Goal: Book appointment/travel/reservation: Register for event/course

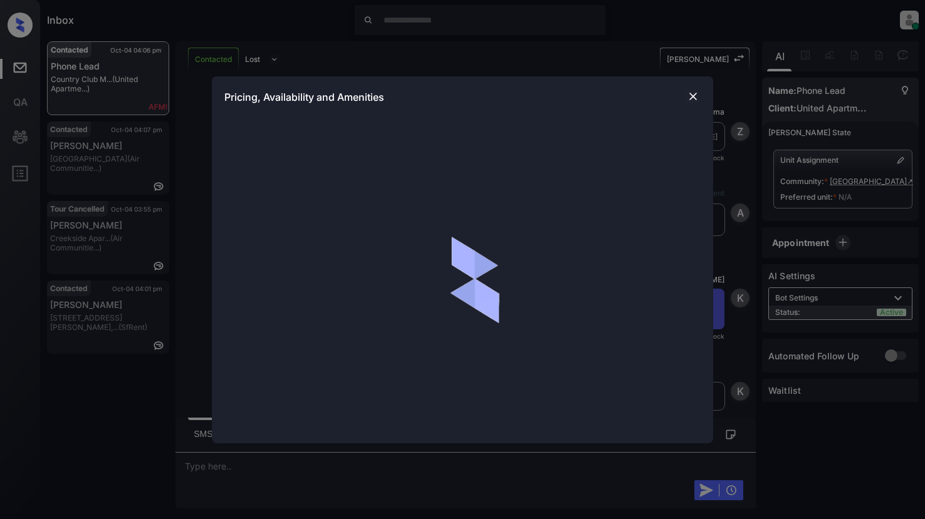
scroll to position [4995, 0]
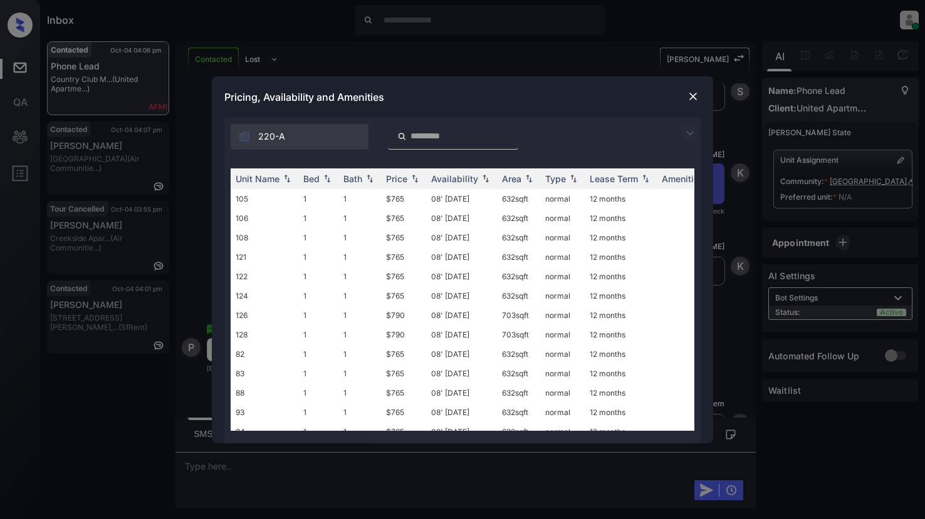
click at [691, 133] on img at bounding box center [689, 133] width 15 height 15
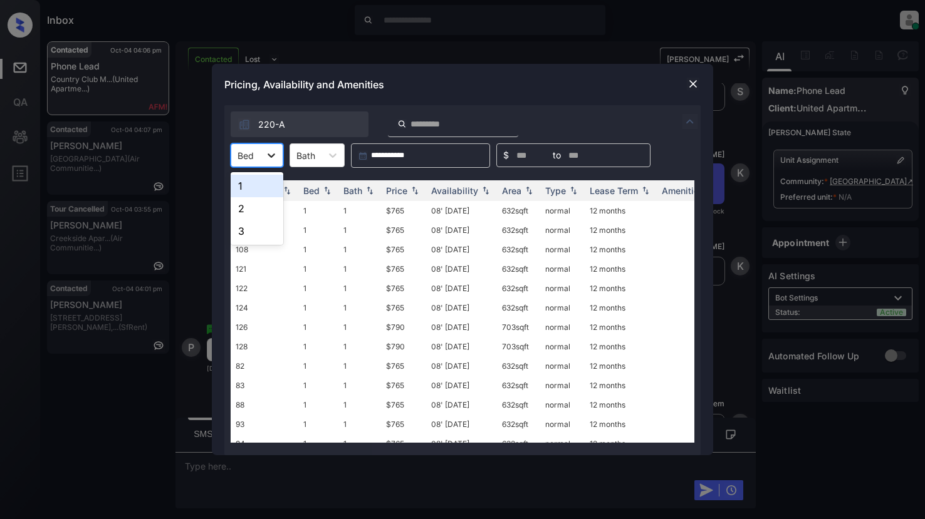
click at [274, 156] on icon at bounding box center [271, 155] width 13 height 13
click at [257, 184] on div "1" at bounding box center [257, 186] width 53 height 23
click at [394, 194] on div "Price" at bounding box center [396, 190] width 21 height 11
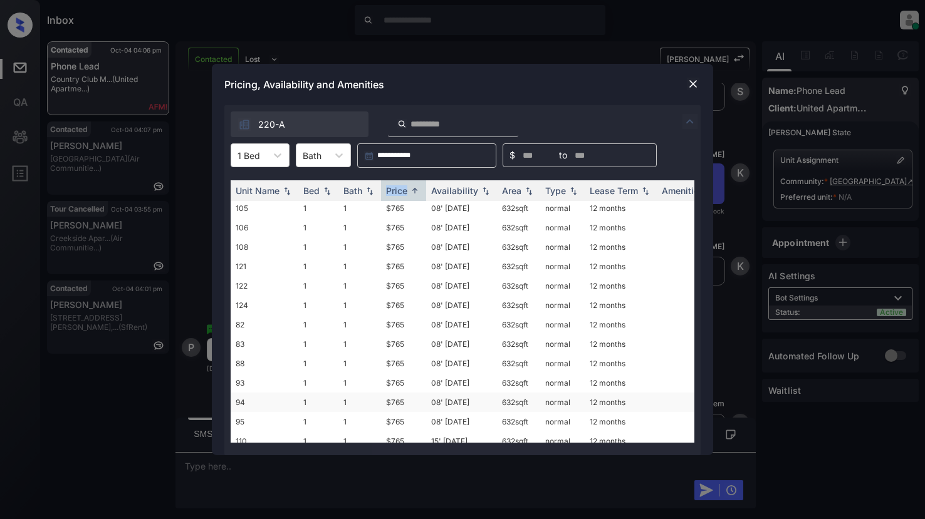
scroll to position [0, 0]
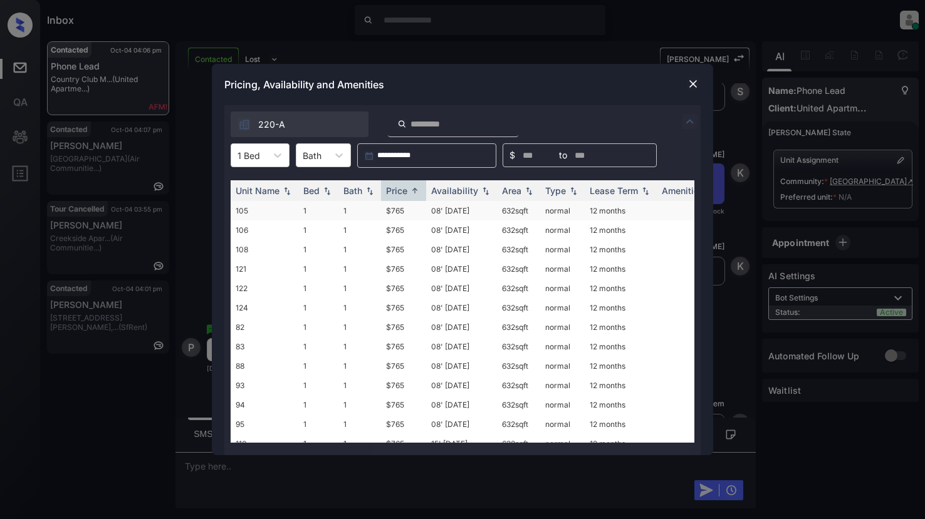
click at [399, 211] on td "$765" at bounding box center [403, 210] width 45 height 19
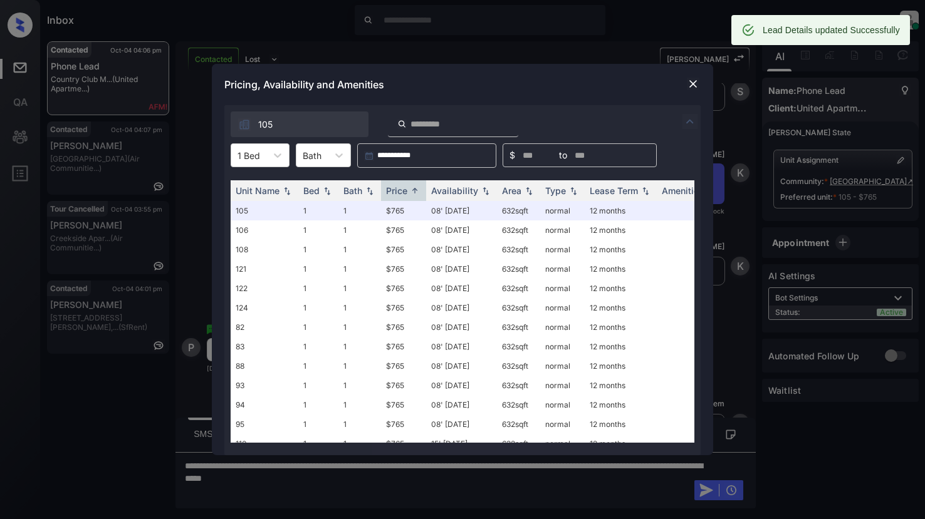
click at [458, 93] on div "Pricing, Availability and Amenities" at bounding box center [462, 84] width 501 height 41
click at [692, 81] on img at bounding box center [693, 84] width 13 height 13
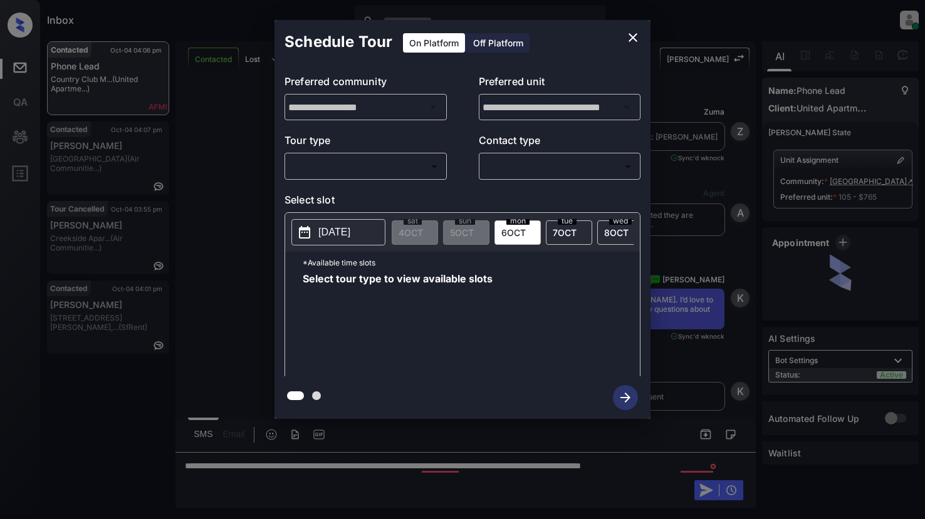
scroll to position [5453, 0]
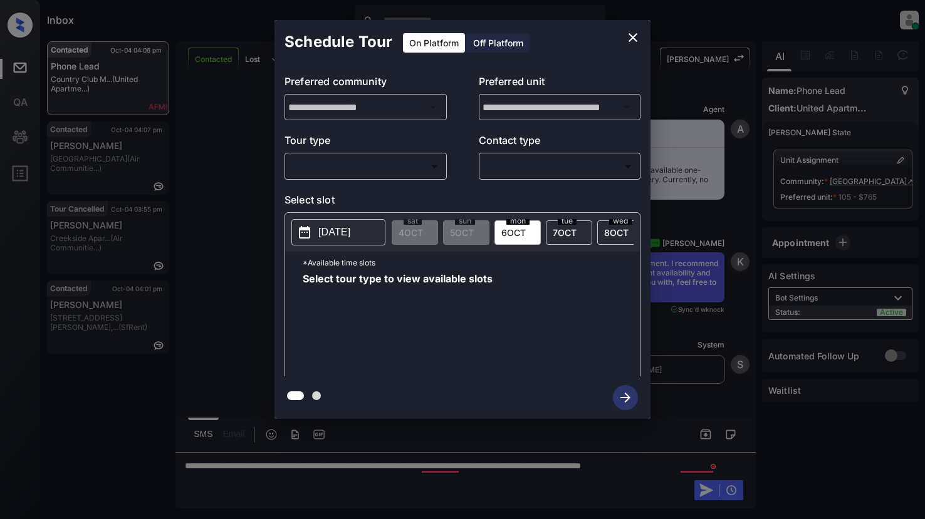
click at [349, 167] on body "Inbox Lyzzelle [PERSON_NAME] Online Set yourself offline Set yourself on break …" at bounding box center [462, 259] width 925 height 519
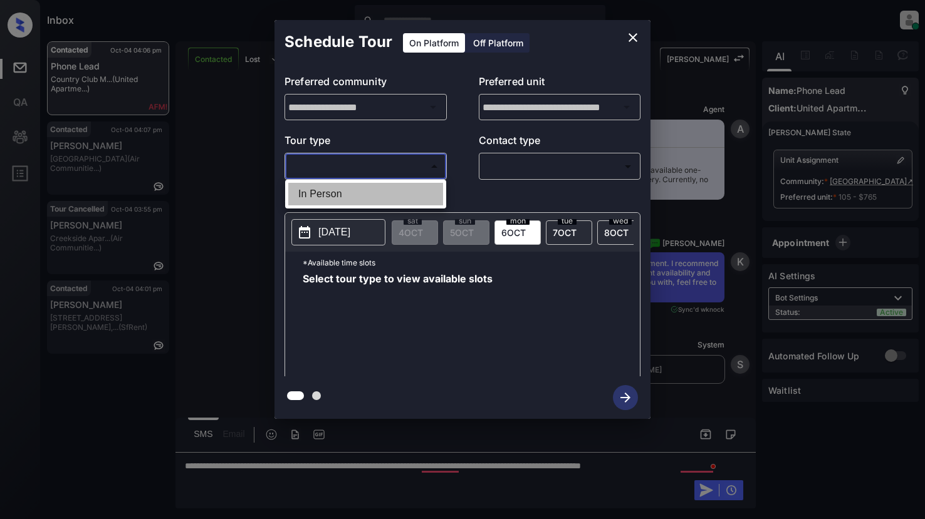
drag, startPoint x: 320, startPoint y: 189, endPoint x: 437, endPoint y: 177, distance: 117.2
click at [323, 190] on li "In Person" at bounding box center [365, 194] width 155 height 23
type input "********"
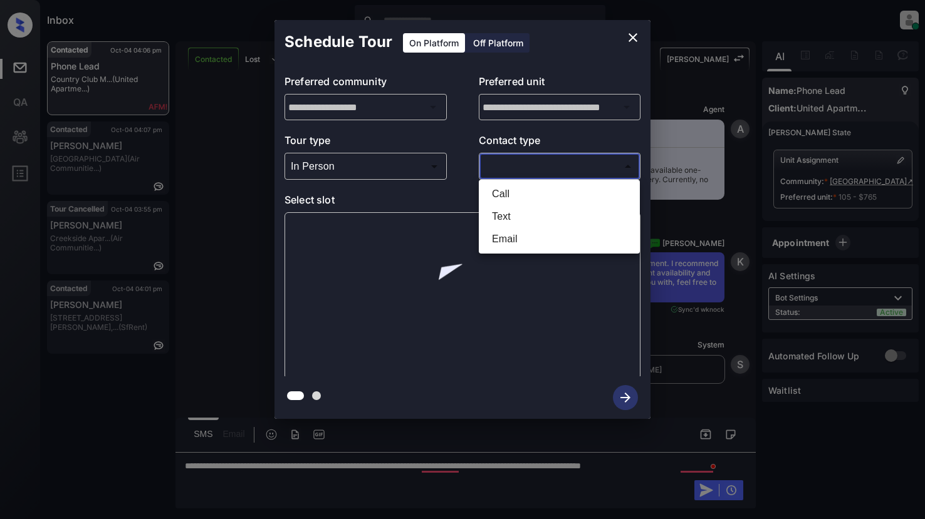
drag, startPoint x: 519, startPoint y: 169, endPoint x: 573, endPoint y: 185, distance: 55.7
click at [536, 172] on body "Inbox Lyzzelle M. Ceralde Online Set yourself offline Set yourself on break Pro…" at bounding box center [462, 259] width 925 height 519
click at [511, 219] on li "Text" at bounding box center [559, 217] width 155 height 23
type input "****"
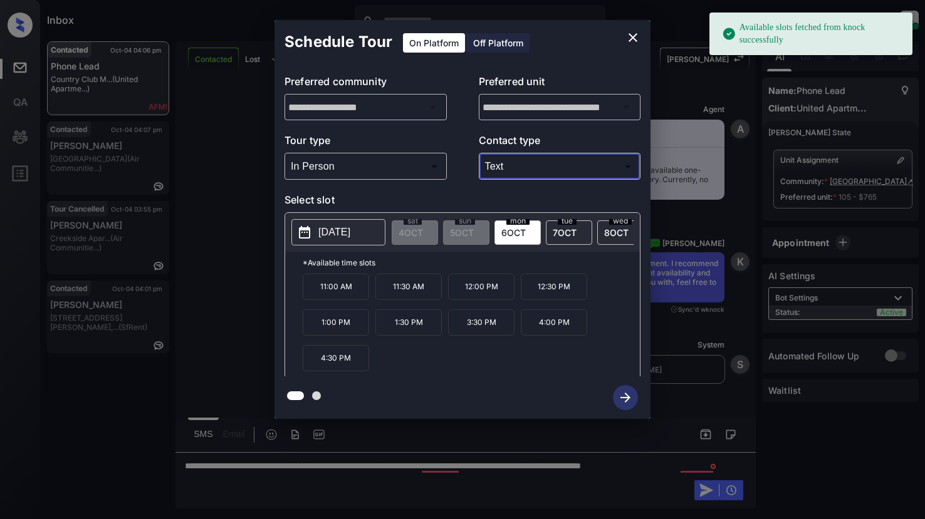
click at [327, 238] on p "2025-10-06" at bounding box center [334, 232] width 32 height 15
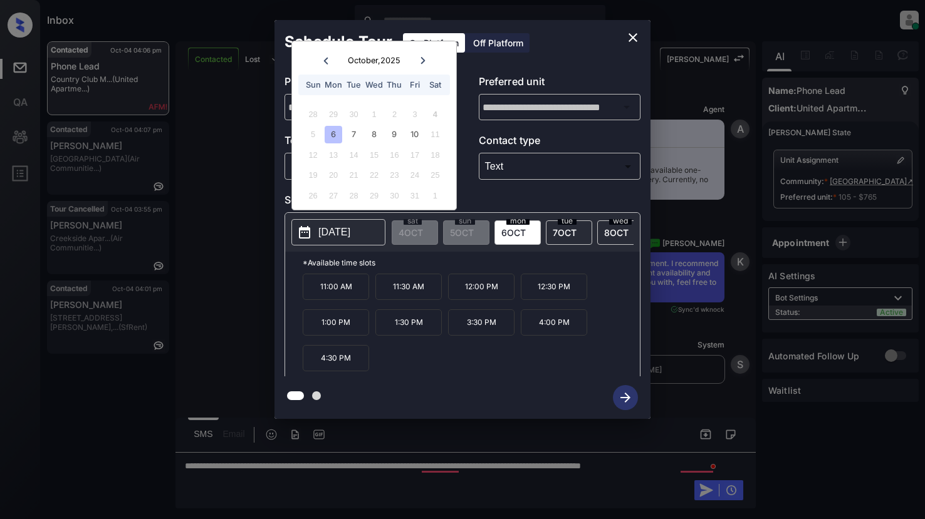
click at [333, 138] on div "6" at bounding box center [333, 134] width 17 height 17
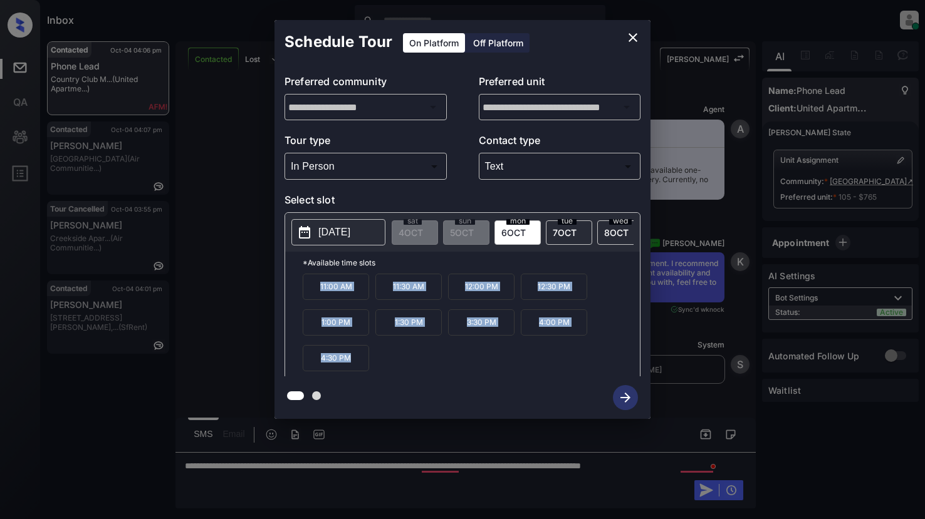
drag, startPoint x: 311, startPoint y: 292, endPoint x: 376, endPoint y: 380, distance: 108.9
click at [376, 380] on div "**********" at bounding box center [462, 219] width 376 height 399
drag, startPoint x: 336, startPoint y: 367, endPoint x: 635, endPoint y: 36, distance: 445.9
click at [635, 36] on icon "close" at bounding box center [632, 37] width 15 height 15
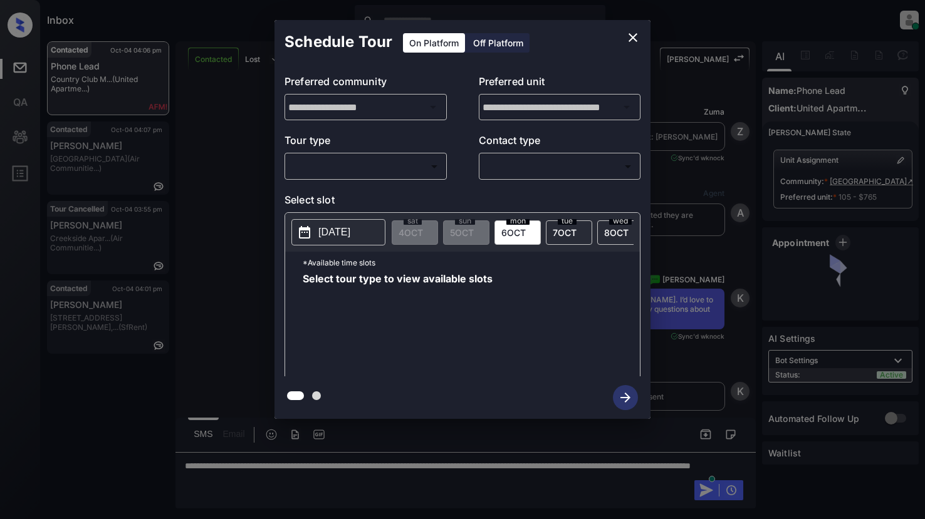
scroll to position [5453, 0]
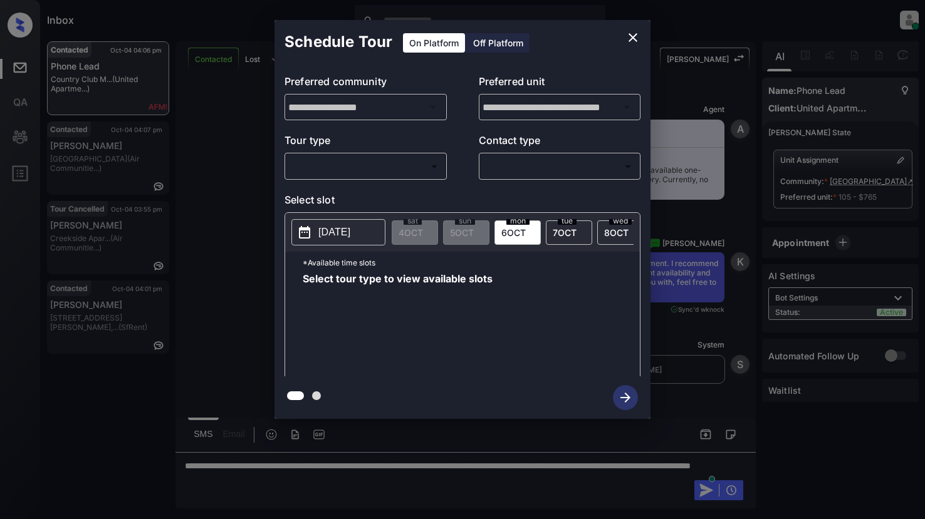
click at [367, 164] on body "Inbox Lyzzelle M. Ceralde Online Set yourself offline Set yourself on break Pro…" at bounding box center [462, 259] width 925 height 519
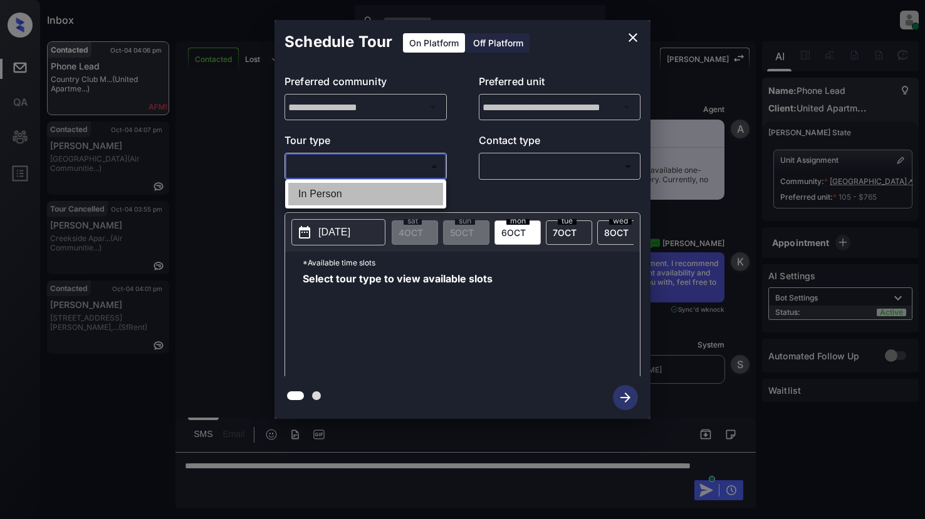
drag, startPoint x: 335, startPoint y: 199, endPoint x: 424, endPoint y: 185, distance: 90.8
click at [342, 198] on li "In Person" at bounding box center [365, 194] width 155 height 23
type input "********"
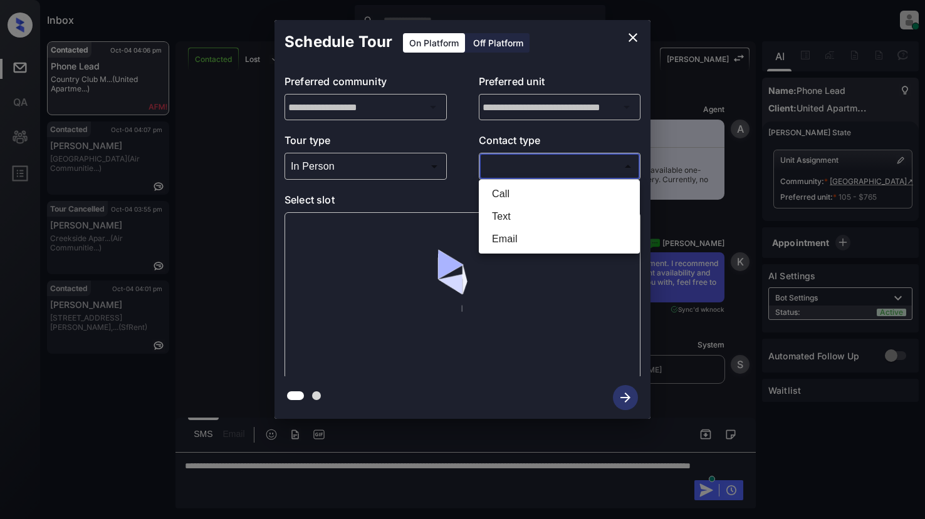
drag, startPoint x: 522, startPoint y: 167, endPoint x: 572, endPoint y: 188, distance: 53.9
click at [525, 168] on body "Inbox Lyzzelle [PERSON_NAME] Online Set yourself offline Set yourself on break …" at bounding box center [462, 259] width 925 height 519
click at [522, 223] on li "Text" at bounding box center [559, 217] width 155 height 23
type input "****"
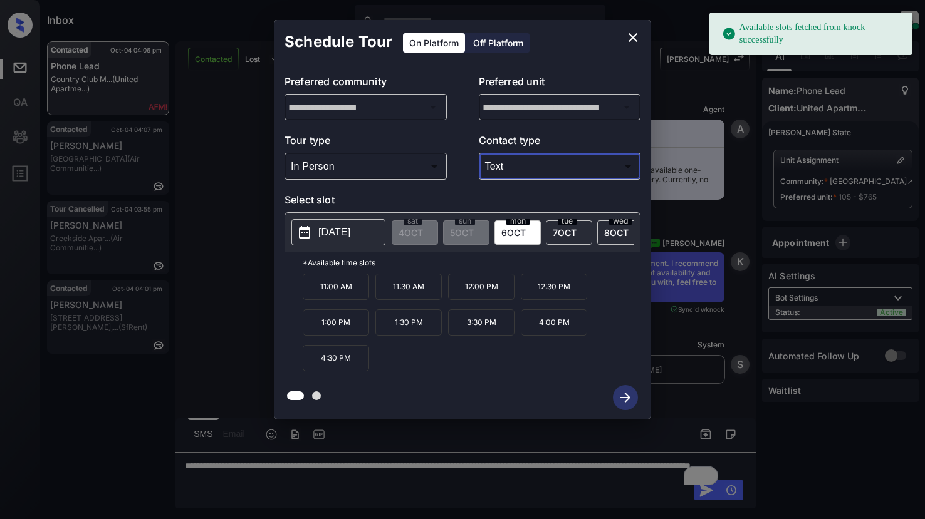
click at [347, 239] on p "[DATE]" at bounding box center [334, 232] width 32 height 15
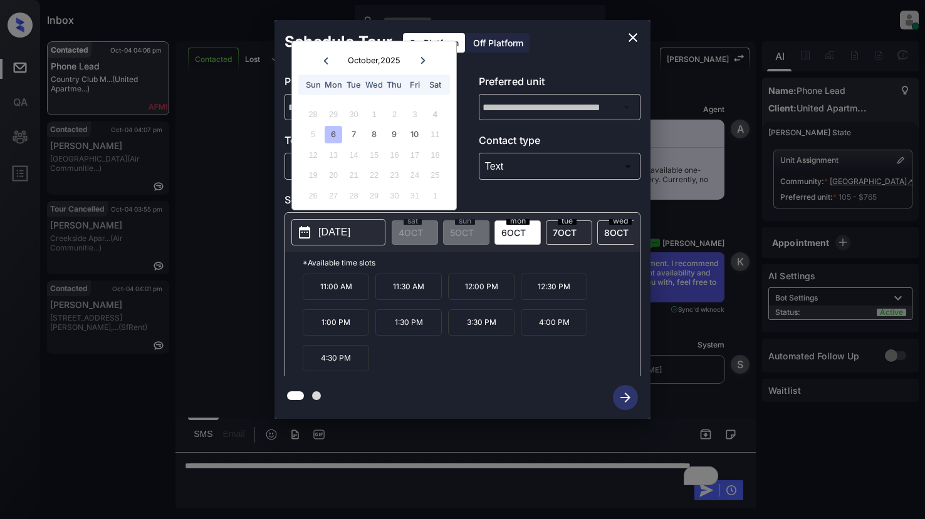
drag, startPoint x: 338, startPoint y: 138, endPoint x: 337, endPoint y: 145, distance: 6.4
click at [337, 144] on div "5 6 7 8 9 10 11" at bounding box center [374, 135] width 156 height 20
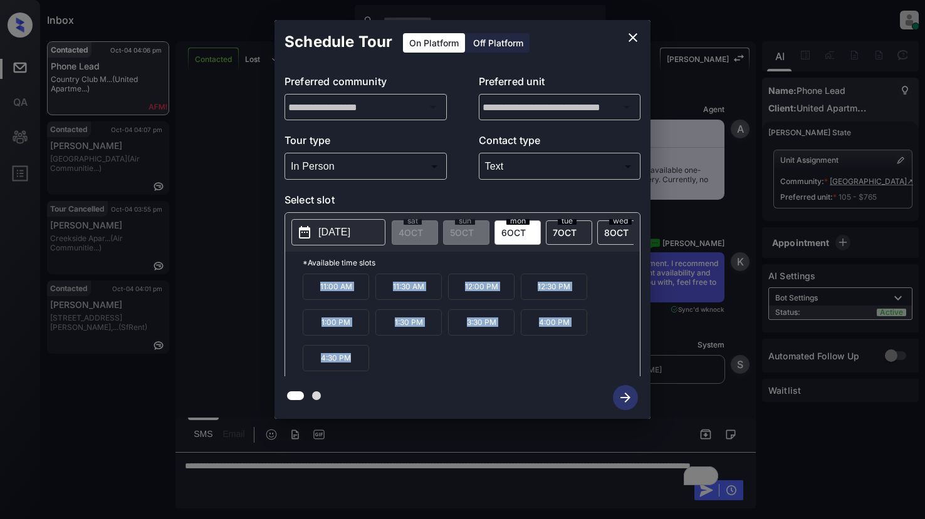
drag, startPoint x: 320, startPoint y: 296, endPoint x: 381, endPoint y: 379, distance: 103.2
click at [381, 379] on div "**********" at bounding box center [462, 219] width 376 height 399
copy div "11:00 AM 11:30 AM 12:00 PM 12:30 PM 1:00 PM 1:30 PM 3:30 PM 4:00 PM 4:30 PM"
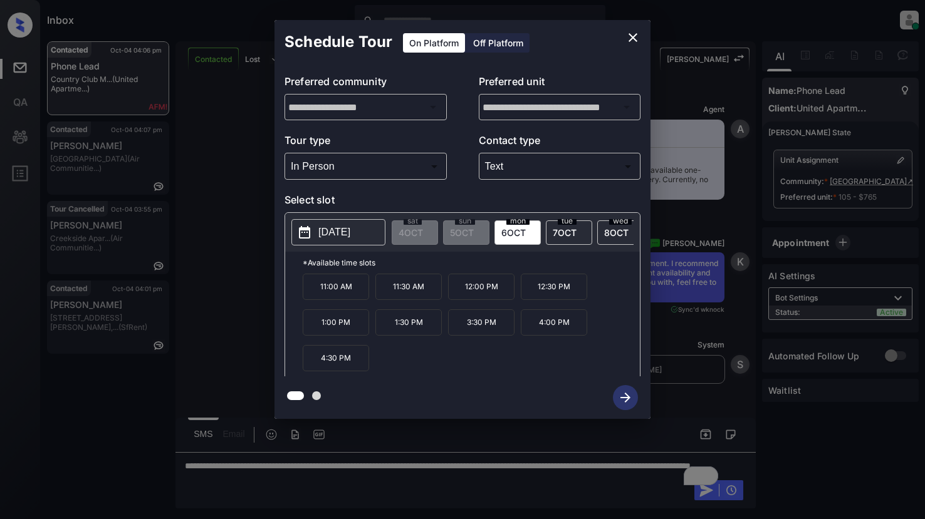
drag, startPoint x: 357, startPoint y: 479, endPoint x: 359, endPoint y: 486, distance: 6.5
click at [359, 486] on div at bounding box center [462, 259] width 925 height 519
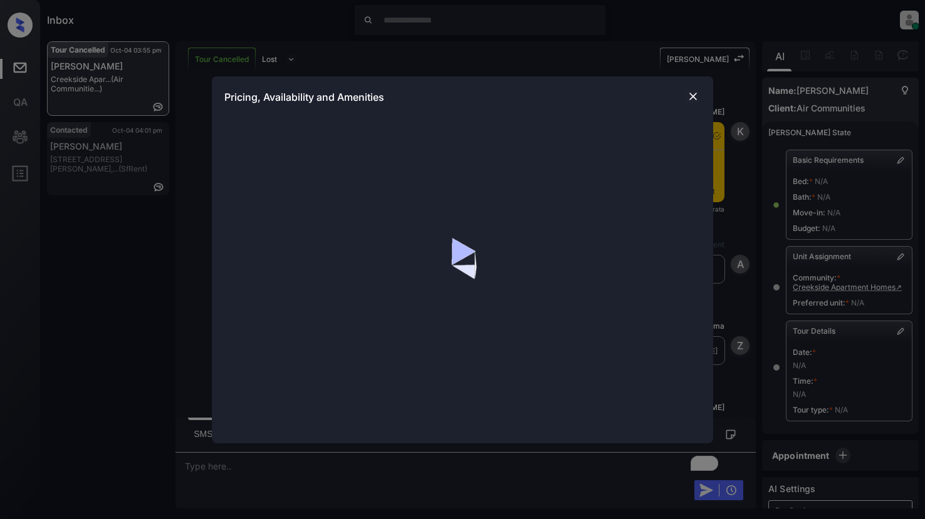
scroll to position [65, 0]
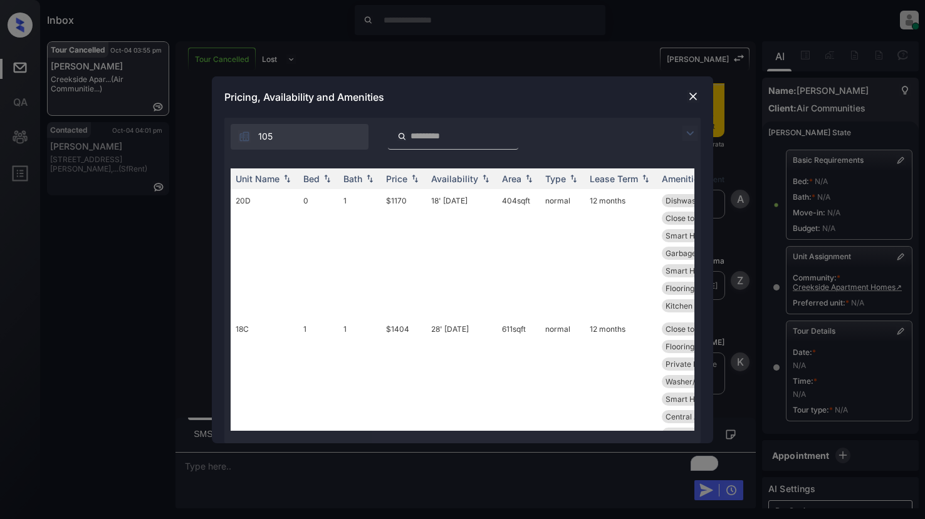
click at [686, 136] on img at bounding box center [689, 133] width 15 height 15
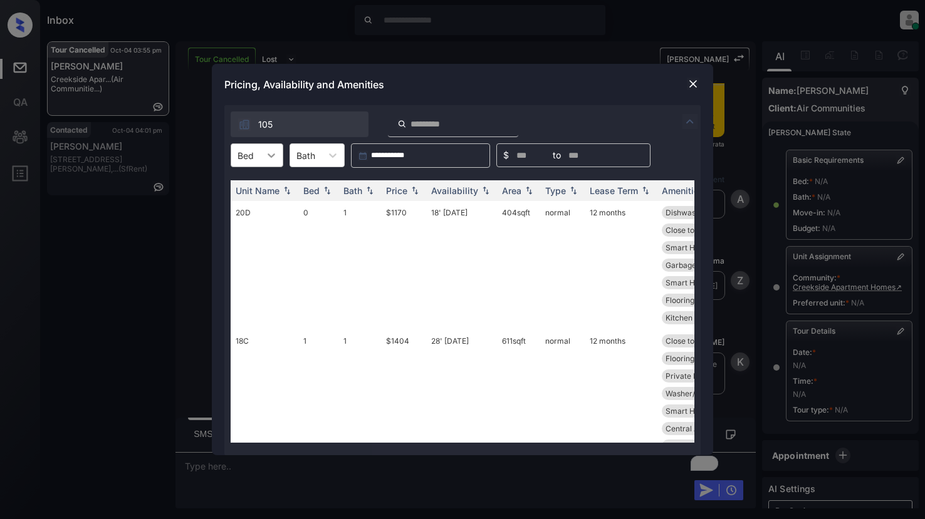
click at [269, 152] on icon at bounding box center [271, 155] width 13 height 13
click at [244, 209] on div "1" at bounding box center [257, 208] width 53 height 23
click at [396, 191] on div "Price" at bounding box center [396, 190] width 21 height 11
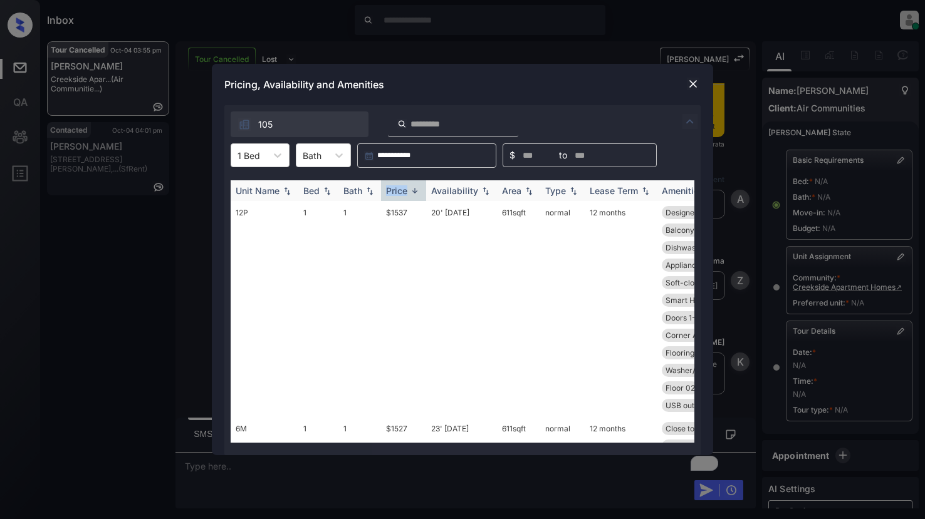
click at [396, 191] on div "Price" at bounding box center [396, 190] width 21 height 11
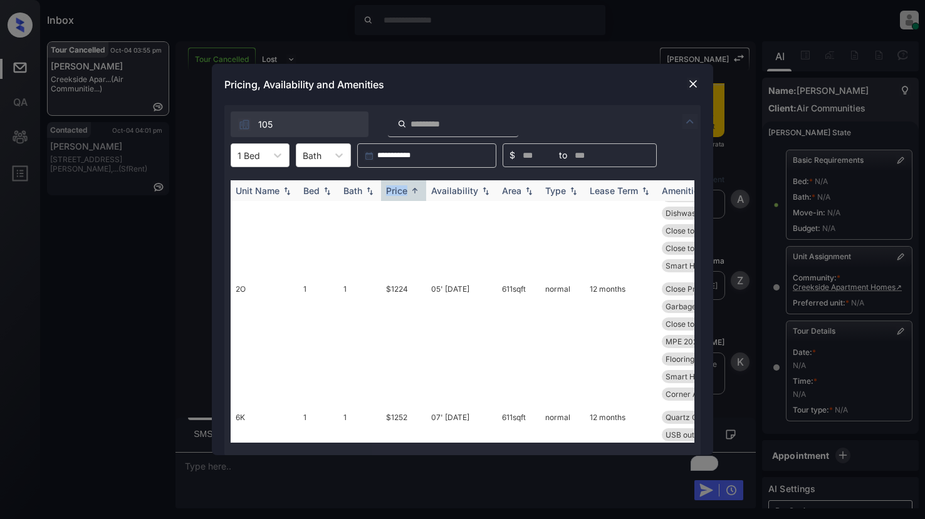
scroll to position [188, 0]
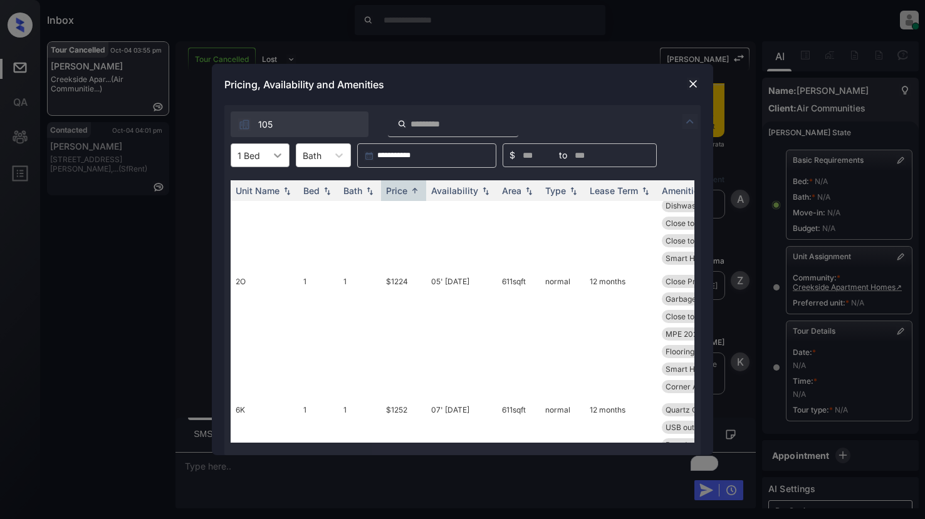
click at [274, 157] on icon at bounding box center [277, 155] width 13 height 13
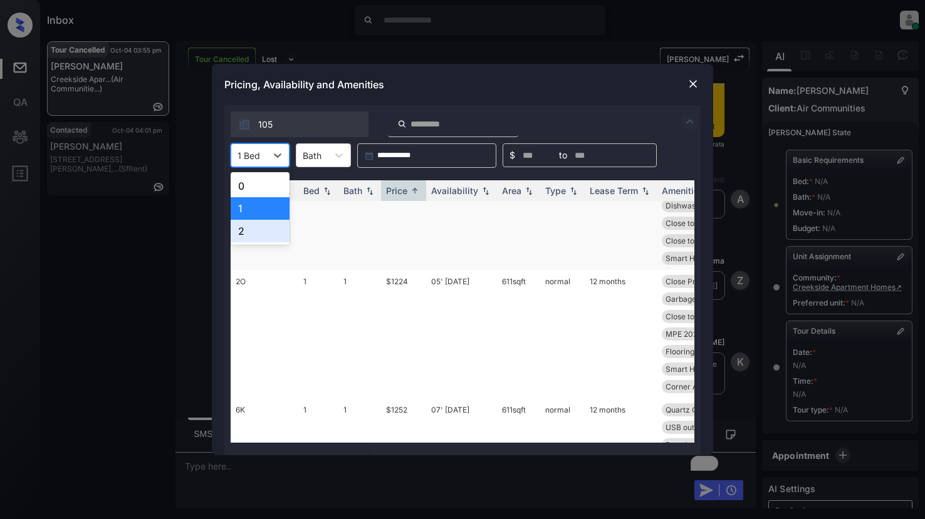
drag, startPoint x: 239, startPoint y: 231, endPoint x: 248, endPoint y: 231, distance: 8.8
click at [243, 231] on div "2" at bounding box center [260, 231] width 59 height 23
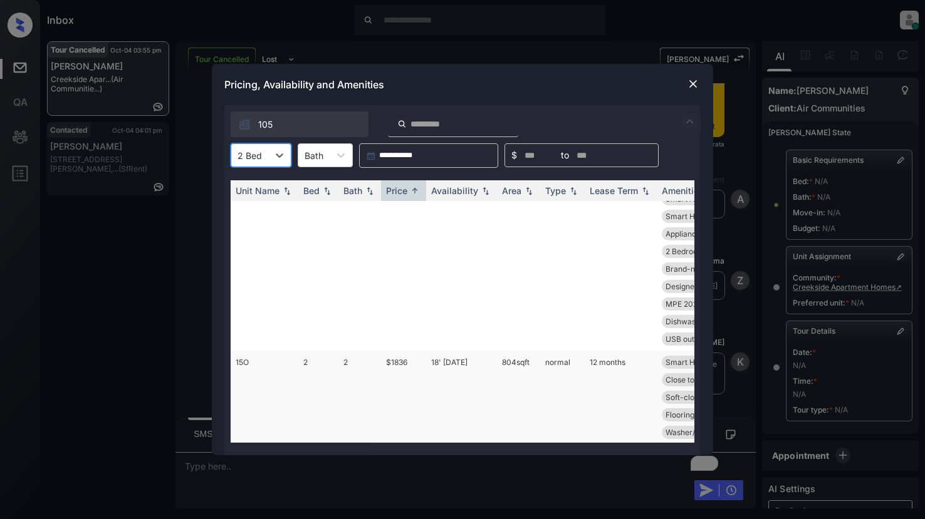
scroll to position [0, 0]
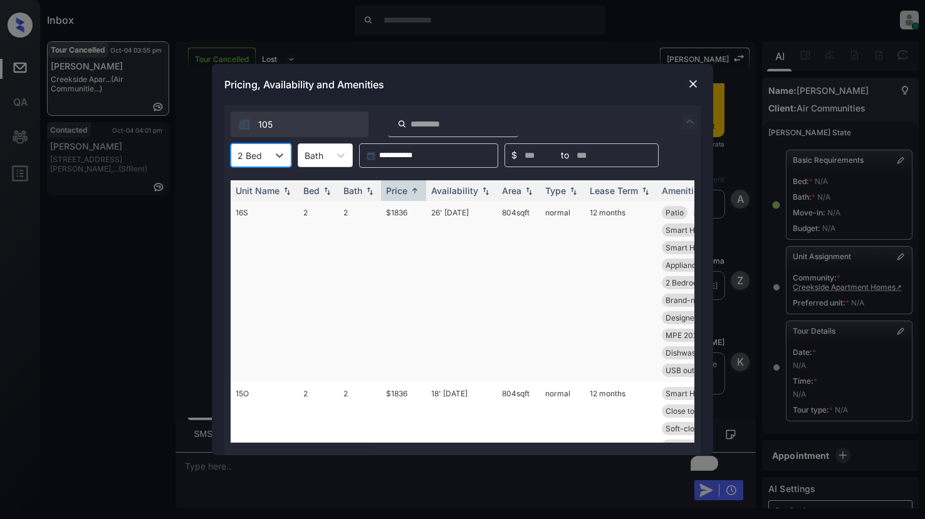
click at [392, 213] on td "$1836" at bounding box center [403, 291] width 45 height 181
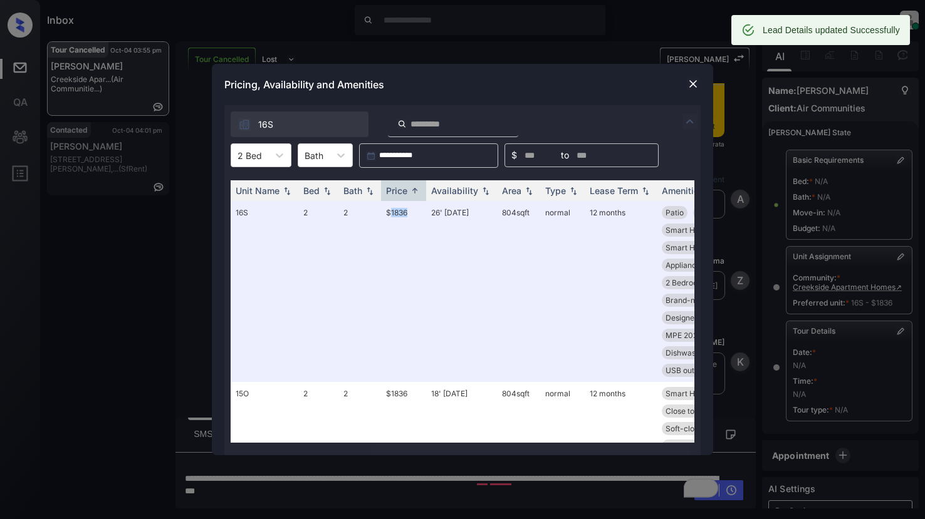
click at [693, 86] on img at bounding box center [693, 84] width 13 height 13
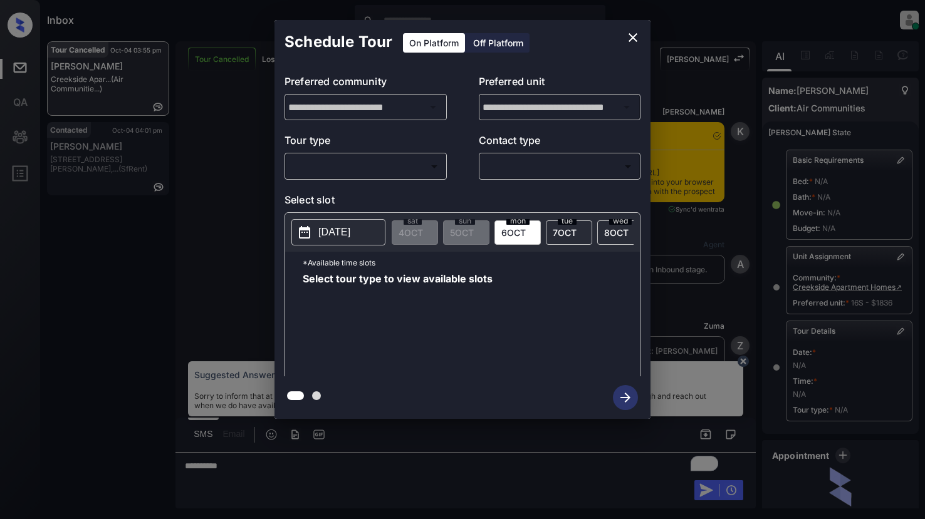
scroll to position [4889, 0]
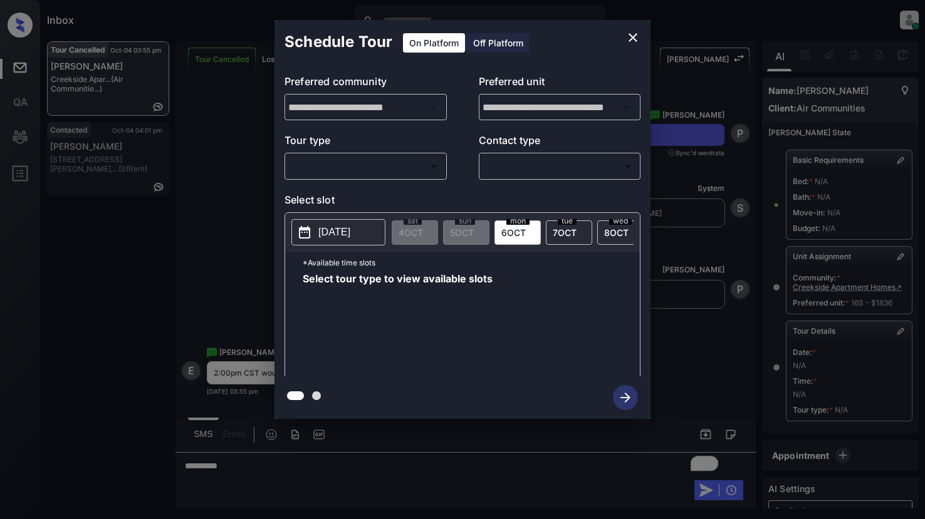
click at [380, 165] on body "Inbox Lyzzelle M. Ceralde Online Set yourself offline Set yourself on break Pro…" at bounding box center [462, 259] width 925 height 519
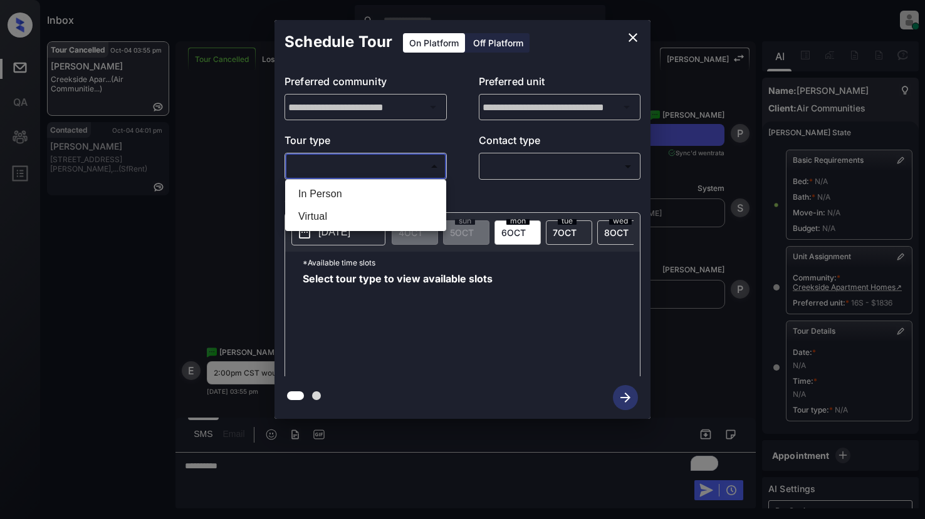
click at [313, 216] on li "Virtual" at bounding box center [365, 217] width 155 height 23
type input "*******"
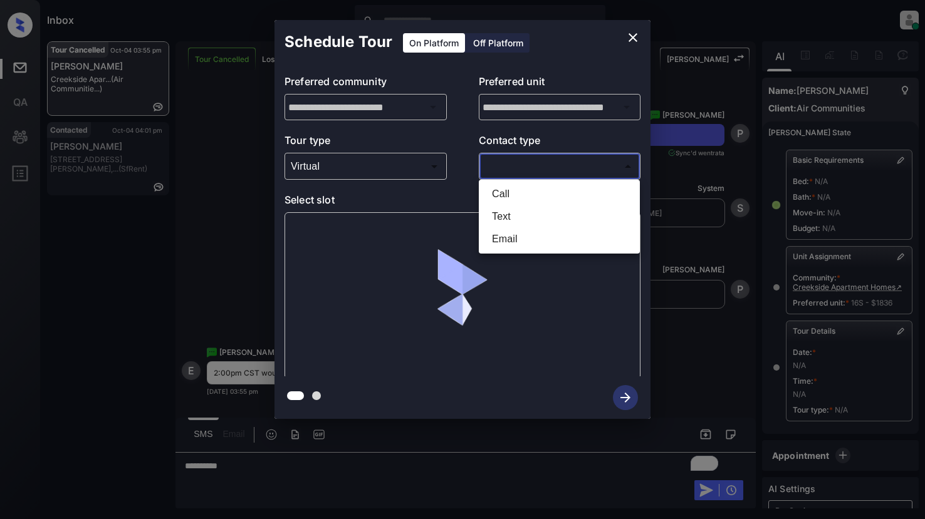
click at [521, 164] on body "Inbox Lyzzelle M. Ceralde Online Set yourself offline Set yourself on break Pro…" at bounding box center [462, 259] width 925 height 519
click at [514, 220] on li "Text" at bounding box center [559, 217] width 155 height 23
type input "****"
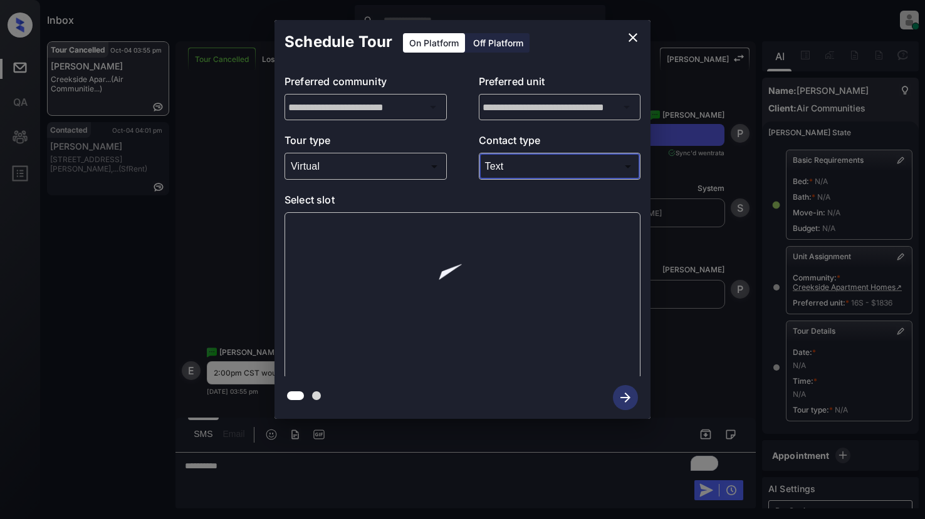
drag, startPoint x: 306, startPoint y: 238, endPoint x: 318, endPoint y: 238, distance: 11.9
click at [308, 238] on div at bounding box center [463, 295] width 356 height 167
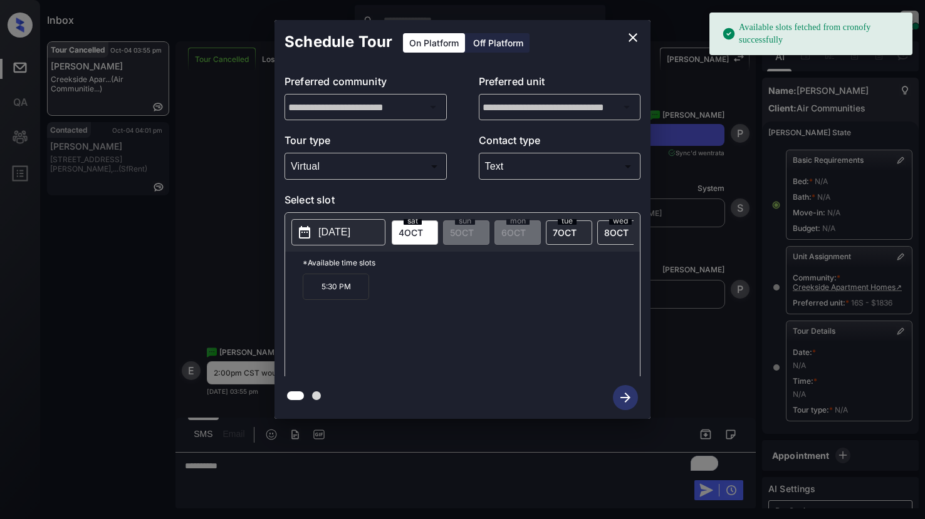
click at [339, 236] on p "2025-10-04" at bounding box center [334, 232] width 32 height 15
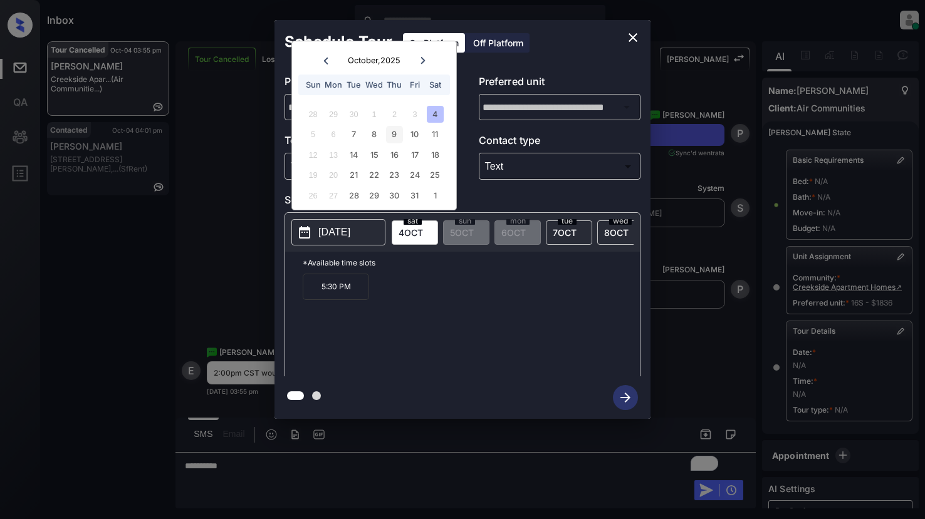
click at [394, 137] on div "9" at bounding box center [394, 134] width 17 height 17
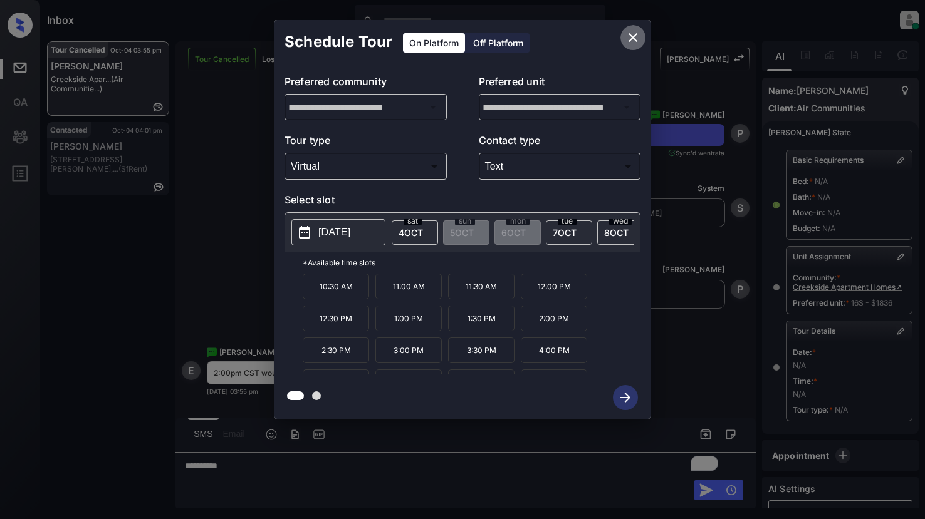
click at [635, 38] on icon "close" at bounding box center [632, 37] width 15 height 15
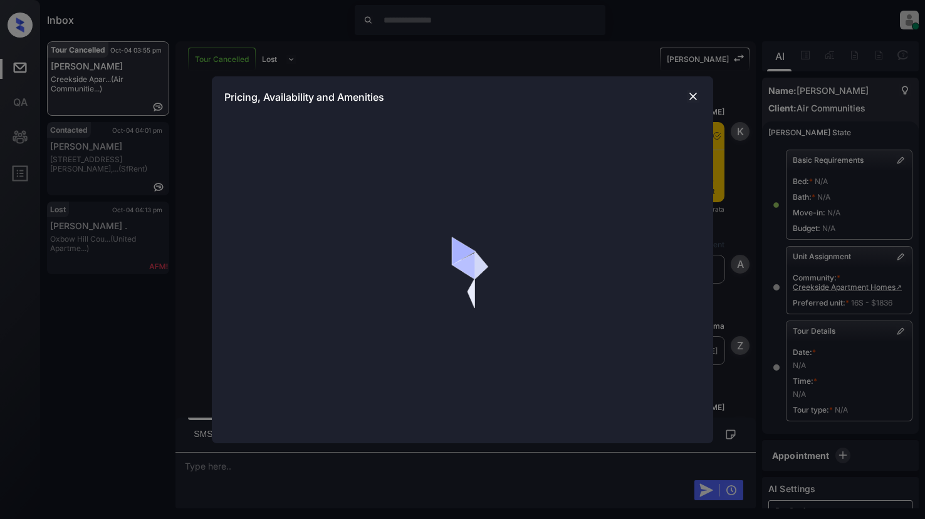
scroll to position [7007, 0]
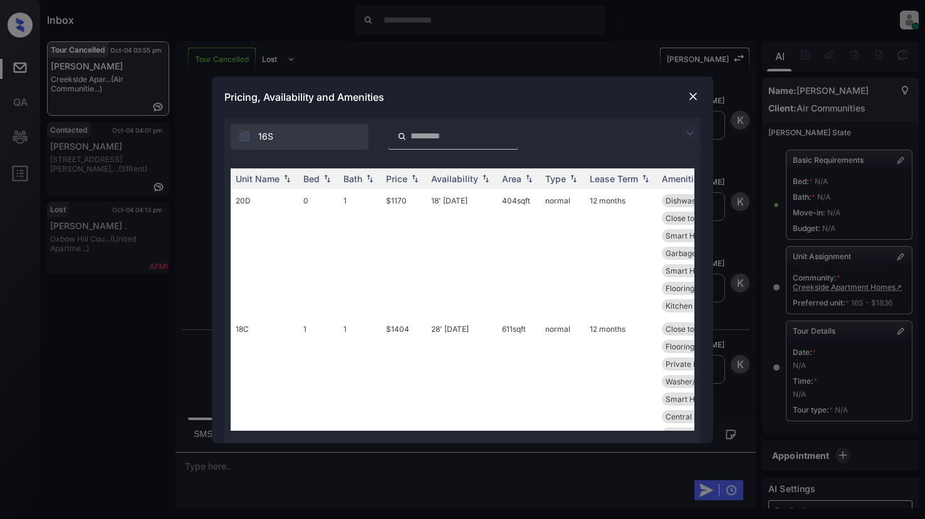
click at [691, 99] on img at bounding box center [693, 96] width 13 height 13
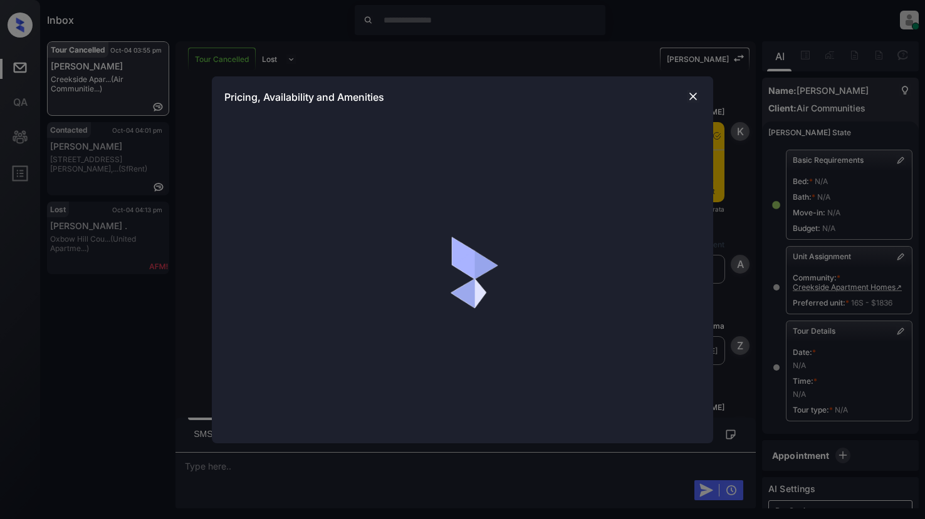
scroll to position [6756, 0]
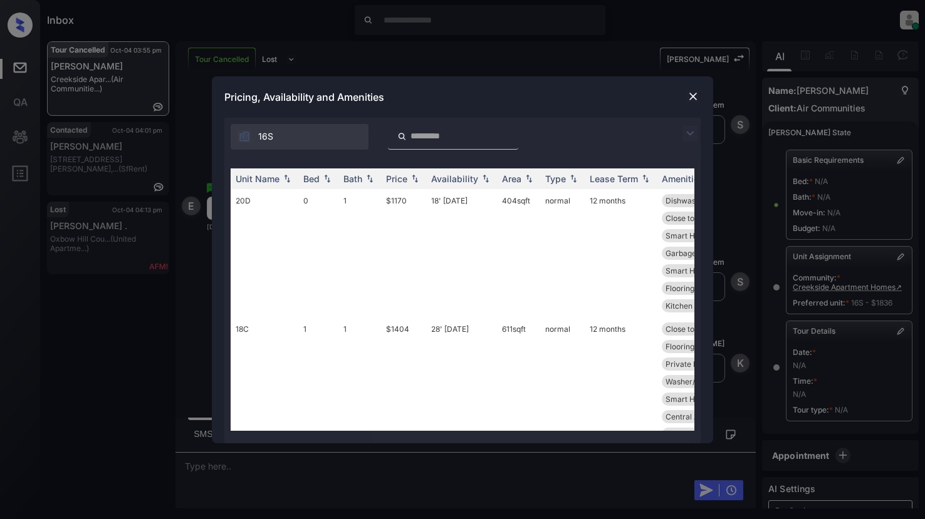
click at [691, 135] on img at bounding box center [689, 133] width 15 height 15
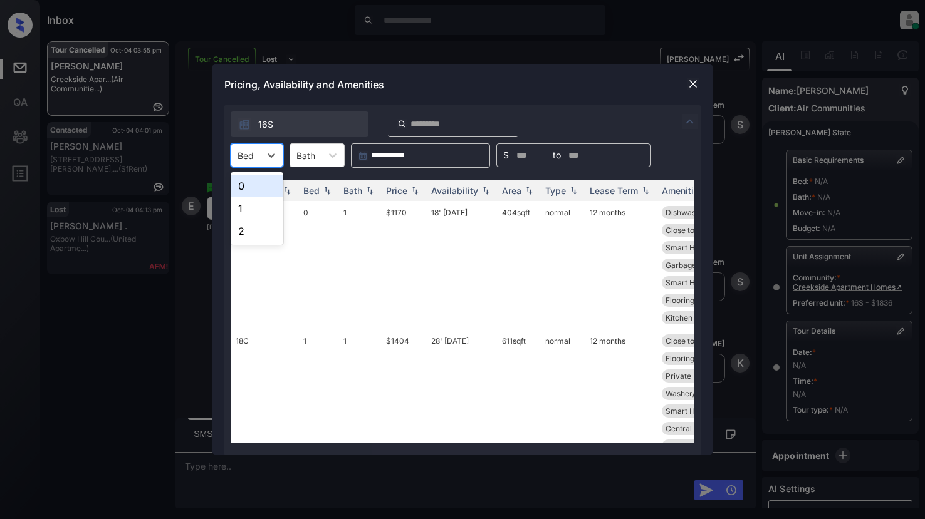
click at [274, 162] on div at bounding box center [271, 155] width 23 height 23
click at [243, 232] on div "2" at bounding box center [257, 231] width 53 height 23
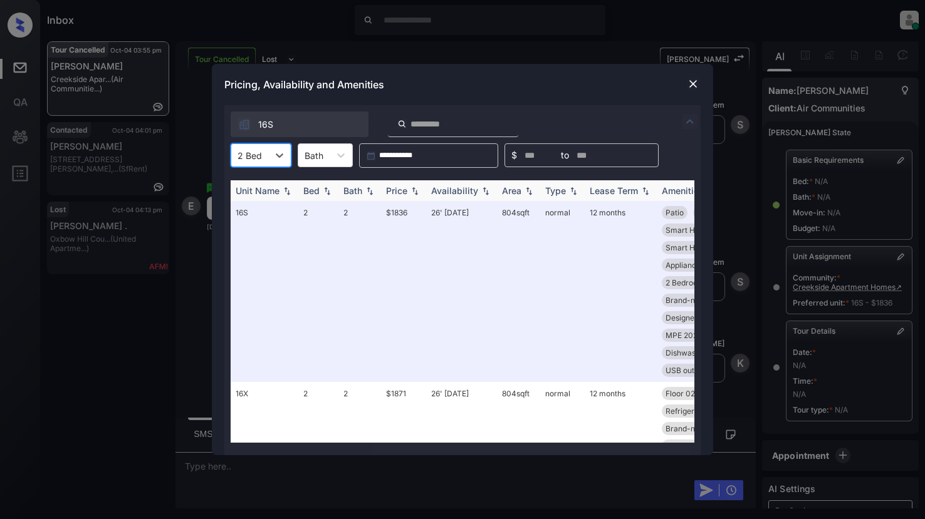
click at [360, 191] on div "Bath" at bounding box center [352, 190] width 19 height 11
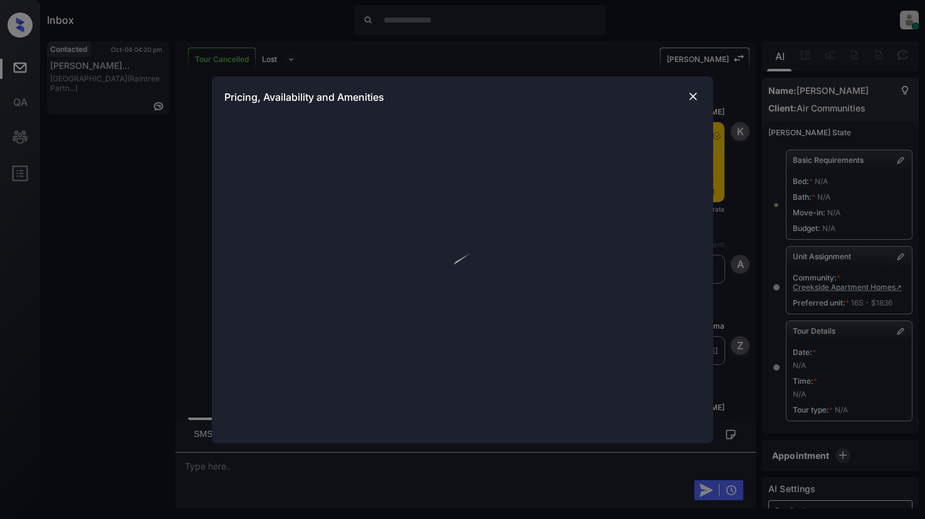
scroll to position [7128, 0]
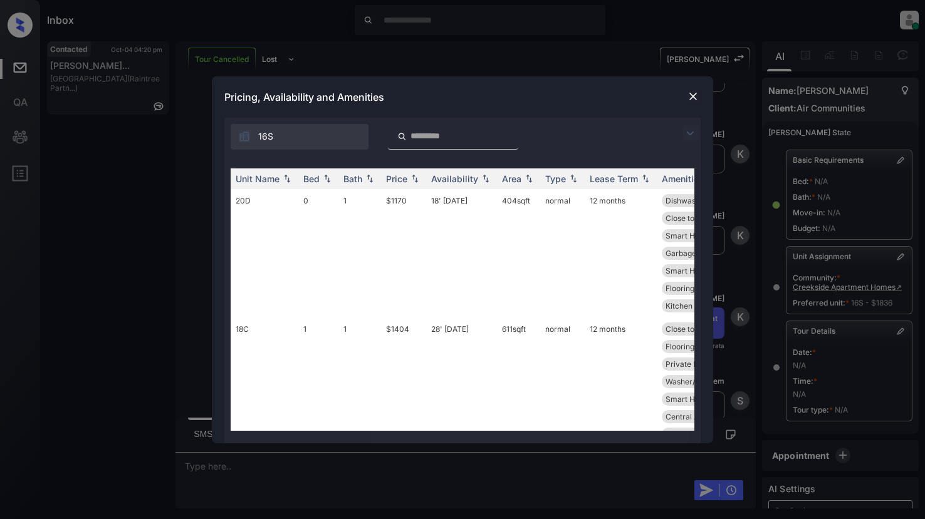
click at [691, 132] on img at bounding box center [689, 133] width 15 height 15
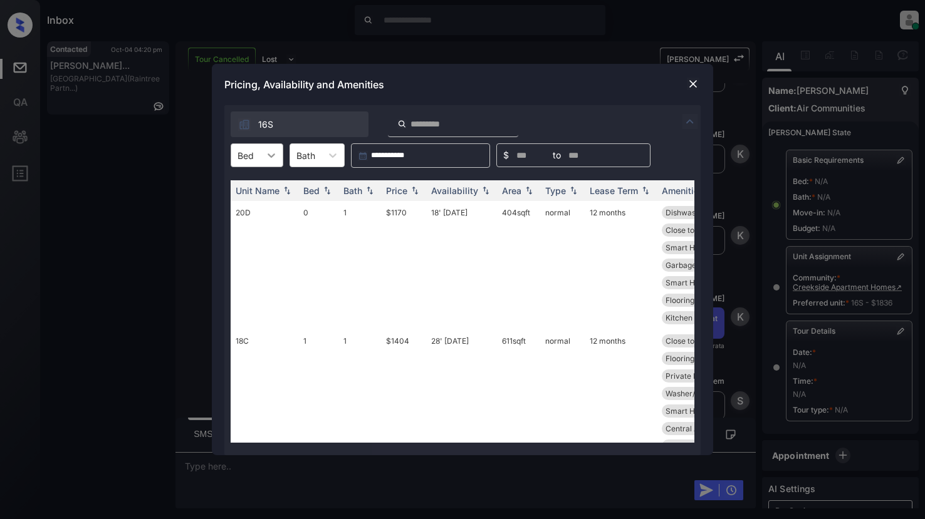
click at [279, 157] on div at bounding box center [271, 155] width 23 height 23
drag, startPoint x: 246, startPoint y: 231, endPoint x: 257, endPoint y: 232, distance: 10.7
click at [249, 231] on div "2" at bounding box center [257, 231] width 53 height 23
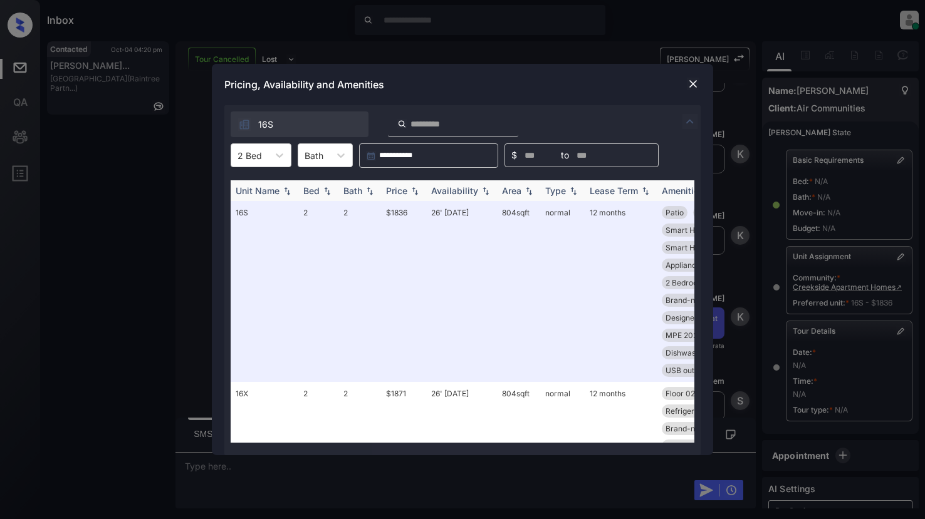
click at [363, 191] on div "Bath" at bounding box center [359, 190] width 33 height 11
click at [368, 189] on img at bounding box center [369, 190] width 13 height 9
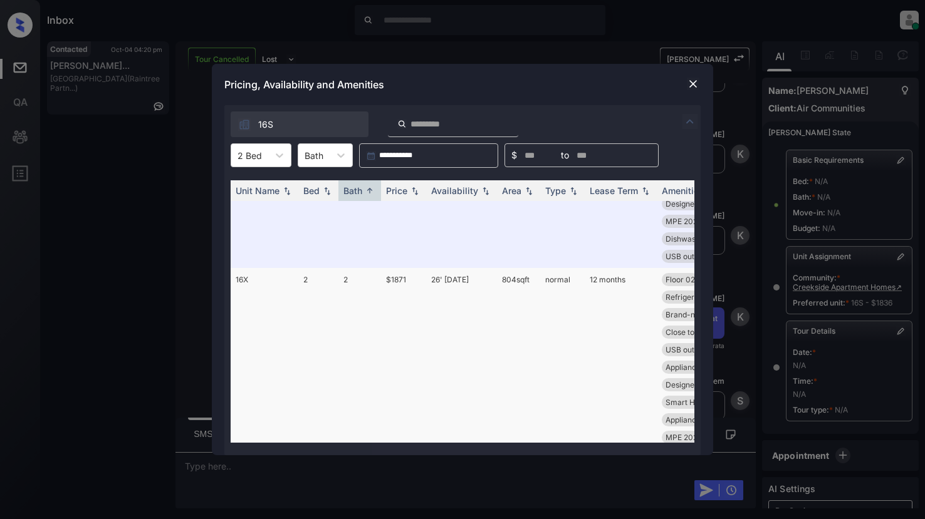
scroll to position [0, 0]
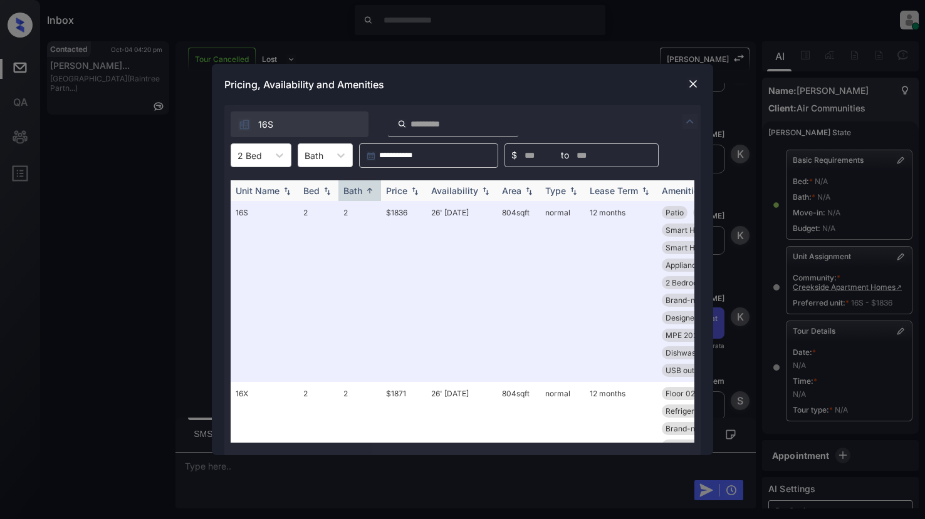
click at [401, 192] on div "Price" at bounding box center [396, 190] width 21 height 11
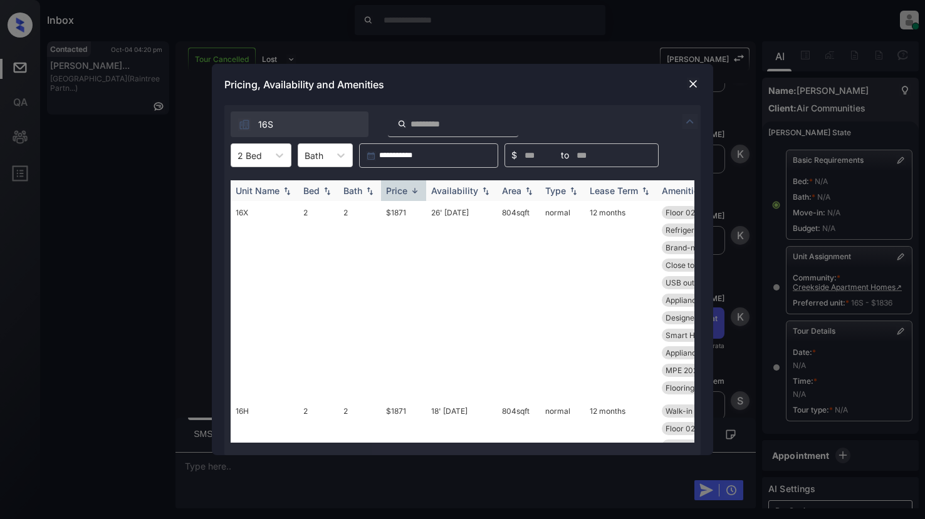
click at [400, 192] on div "Price" at bounding box center [396, 190] width 21 height 11
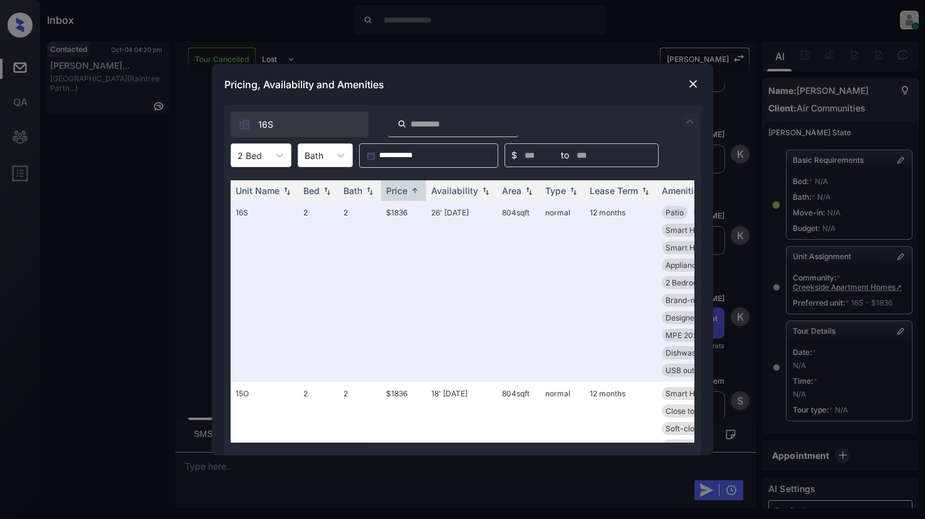
click at [691, 81] on img at bounding box center [693, 84] width 13 height 13
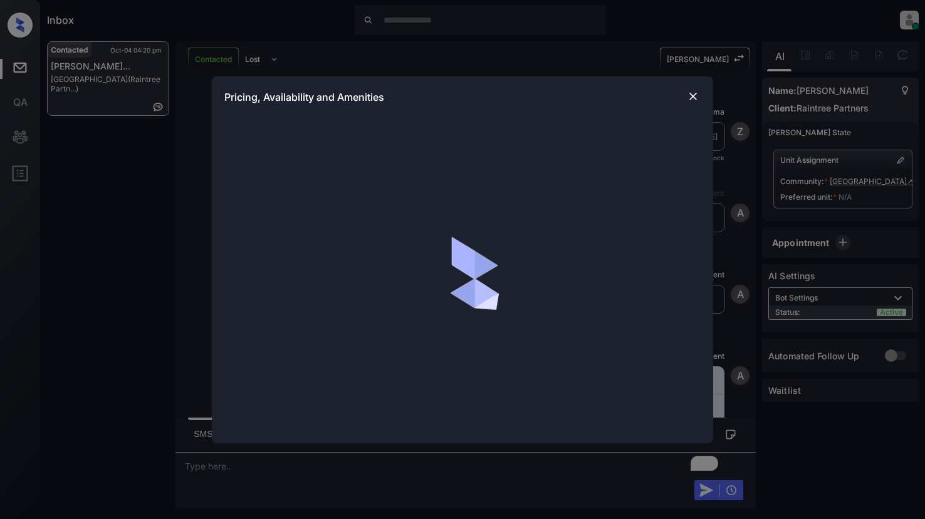
scroll to position [1369, 0]
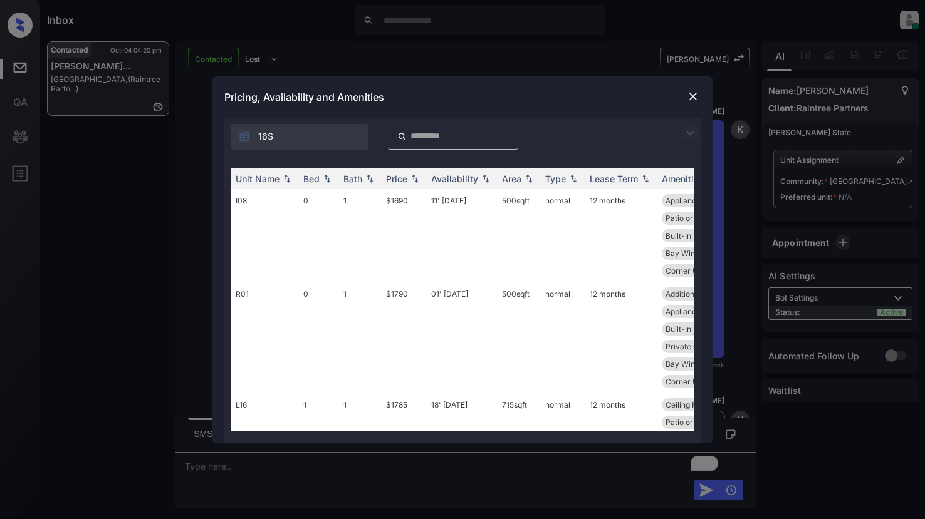
click at [687, 93] on img at bounding box center [693, 96] width 13 height 13
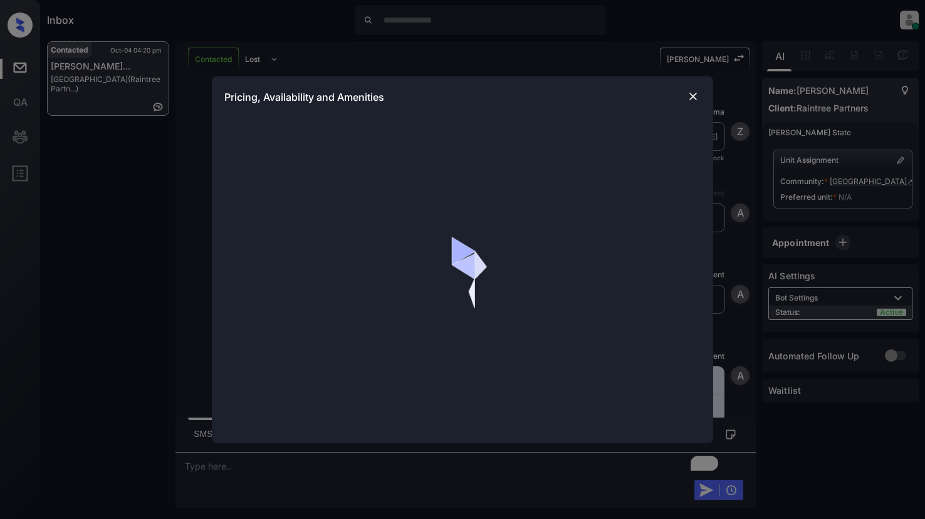
scroll to position [1933, 0]
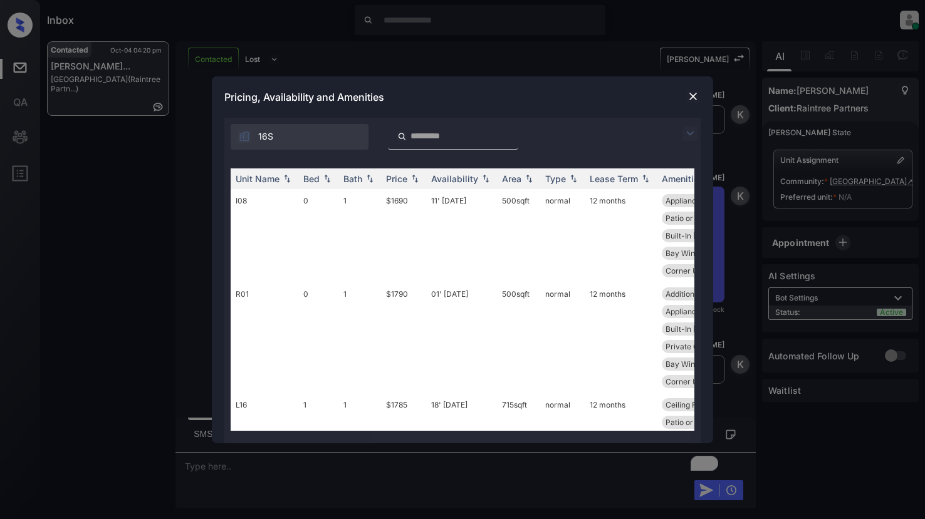
click at [688, 134] on img at bounding box center [689, 133] width 15 height 15
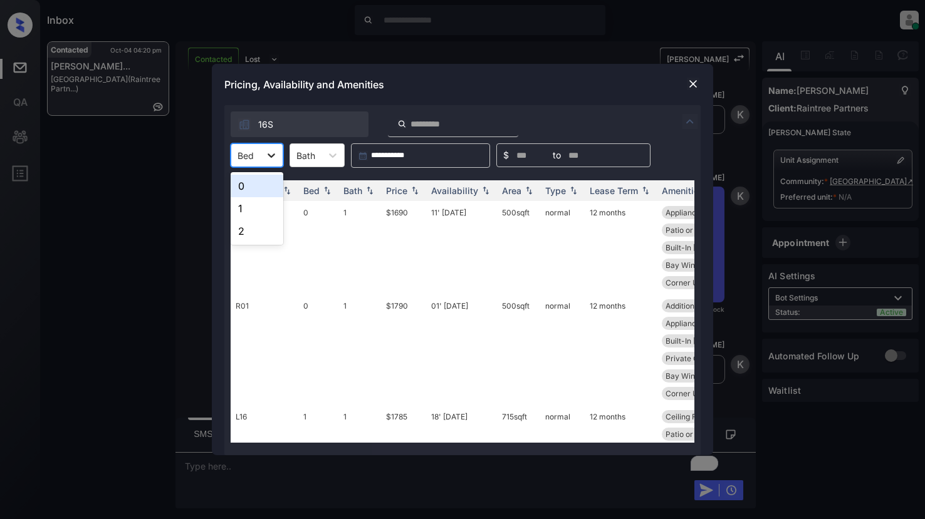
click at [275, 150] on icon at bounding box center [271, 155] width 13 height 13
click at [263, 211] on div "1" at bounding box center [257, 208] width 53 height 23
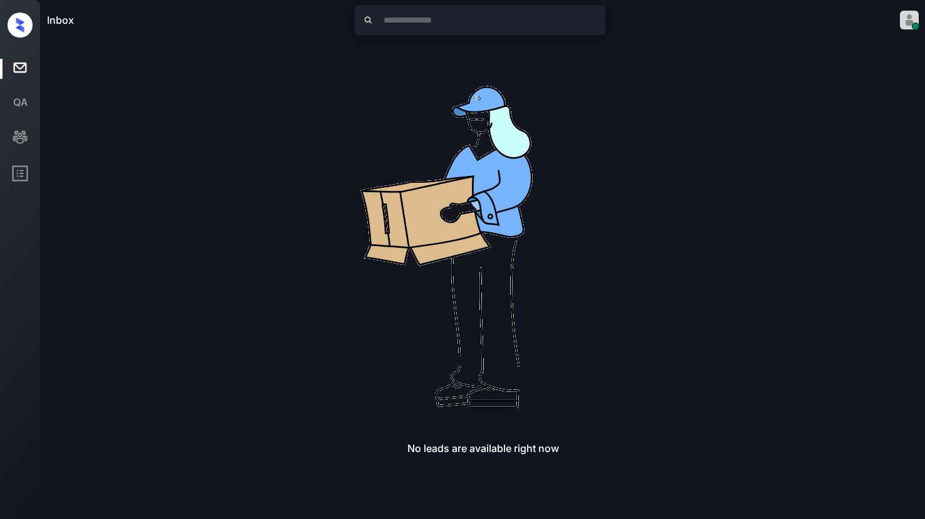
click at [409, 192] on img at bounding box center [483, 241] width 401 height 401
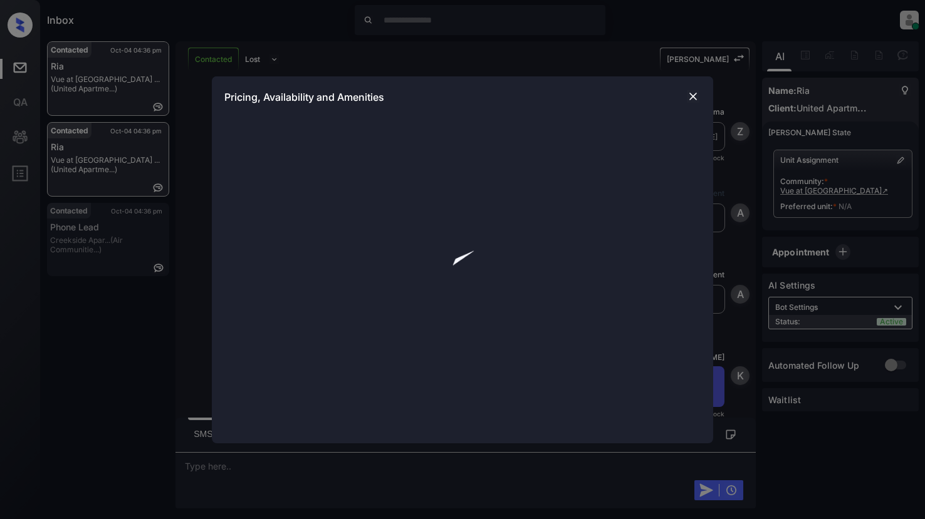
scroll to position [1688, 0]
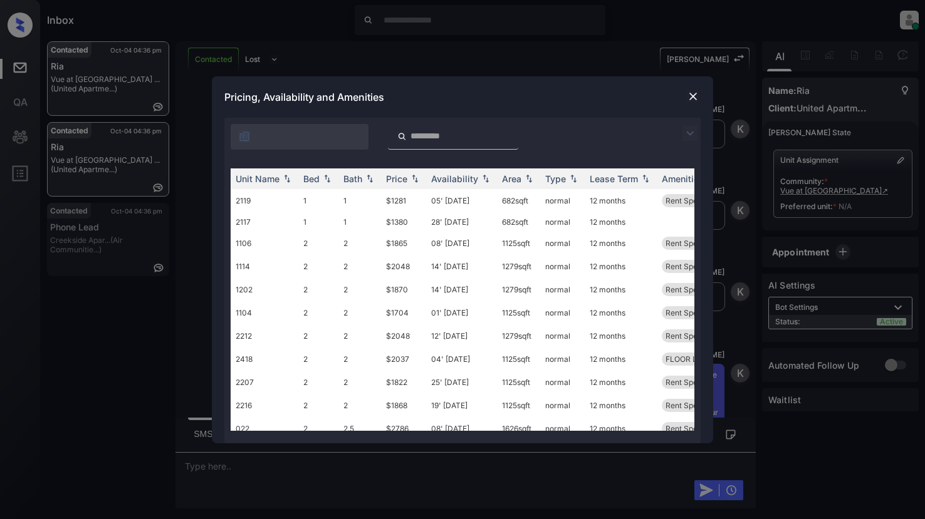
click at [684, 133] on img at bounding box center [689, 133] width 15 height 15
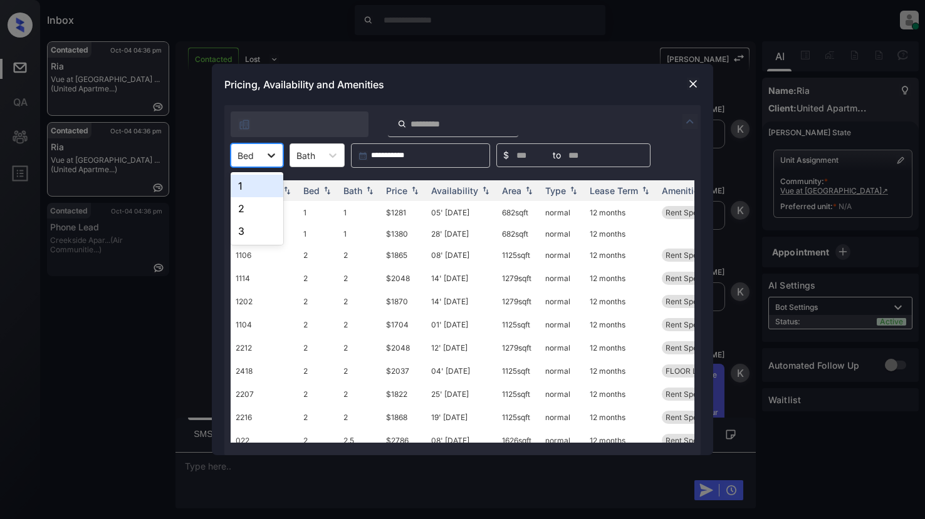
drag, startPoint x: 275, startPoint y: 157, endPoint x: 279, endPoint y: 165, distance: 9.8
click at [275, 157] on icon at bounding box center [271, 155] width 13 height 13
drag, startPoint x: 241, startPoint y: 209, endPoint x: 248, endPoint y: 209, distance: 6.9
click at [243, 209] on div "2" at bounding box center [257, 208] width 53 height 23
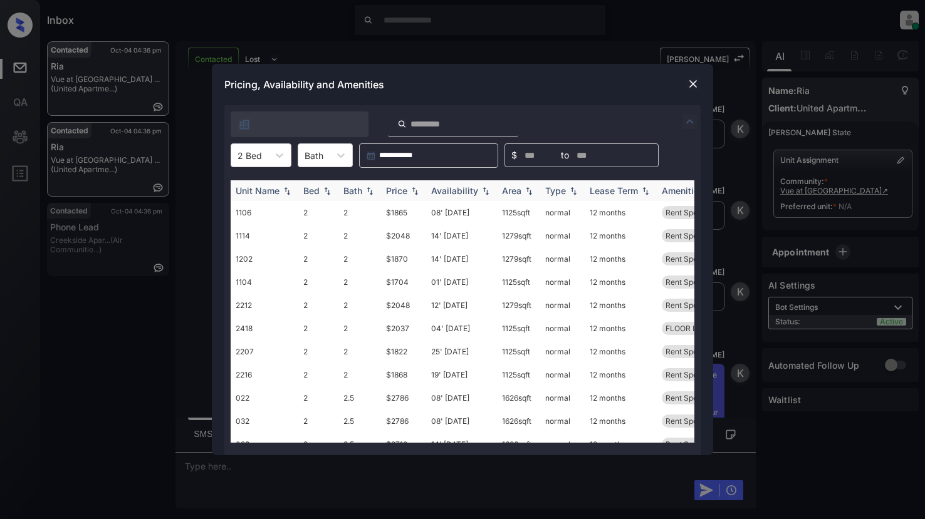
click at [410, 188] on img at bounding box center [415, 191] width 13 height 9
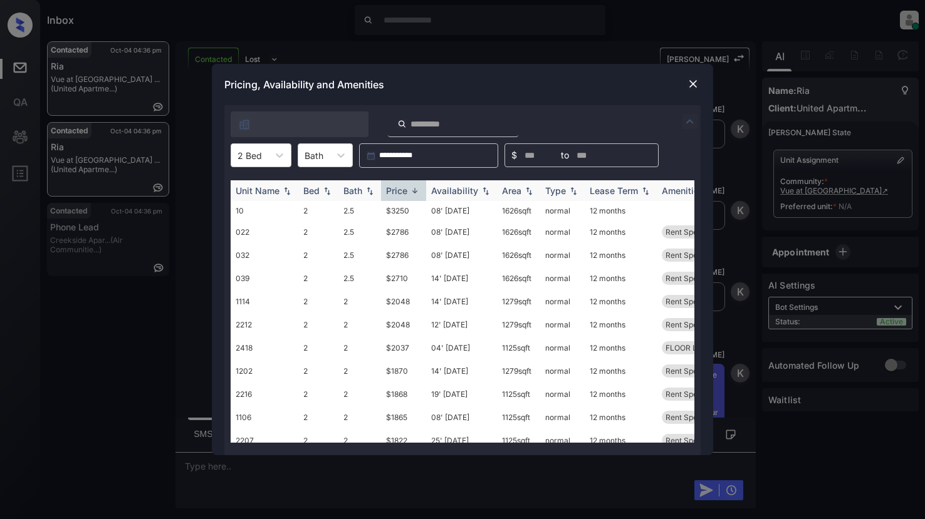
click at [410, 188] on img at bounding box center [415, 190] width 13 height 9
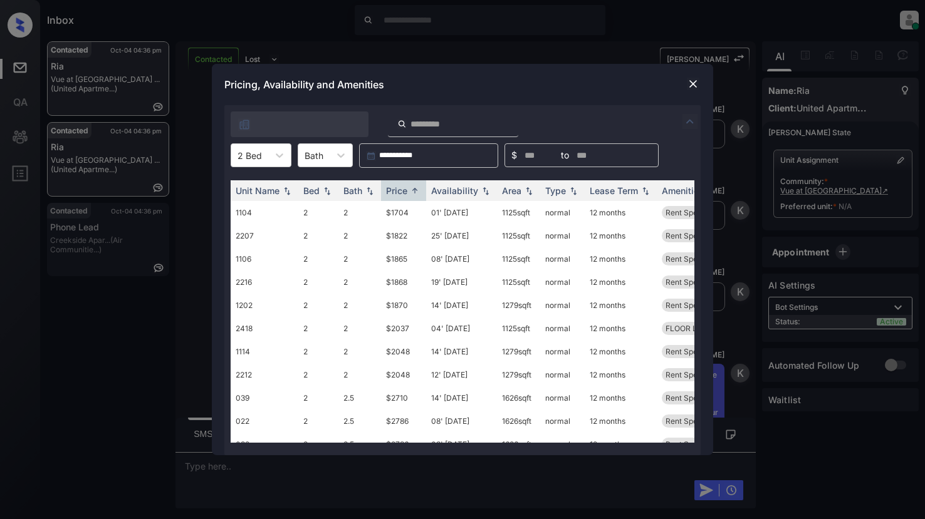
click at [690, 80] on img at bounding box center [693, 84] width 13 height 13
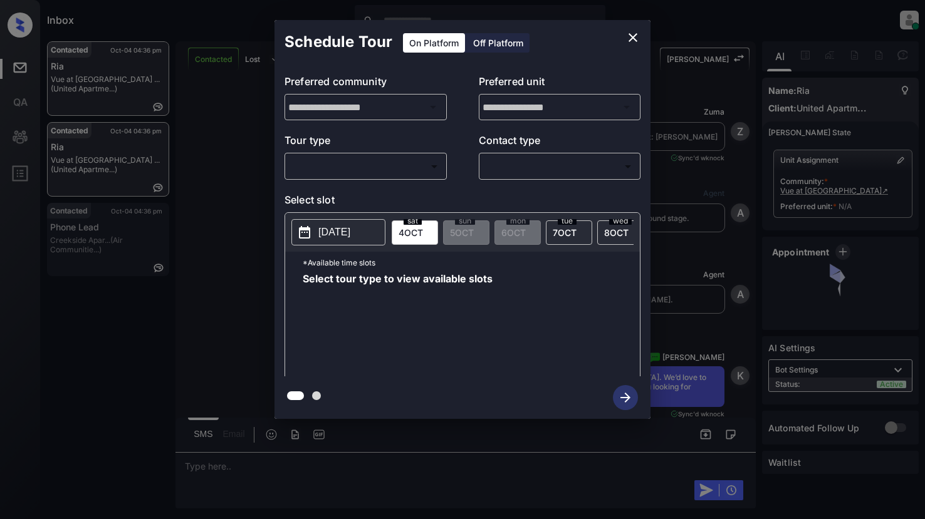
scroll to position [1688, 0]
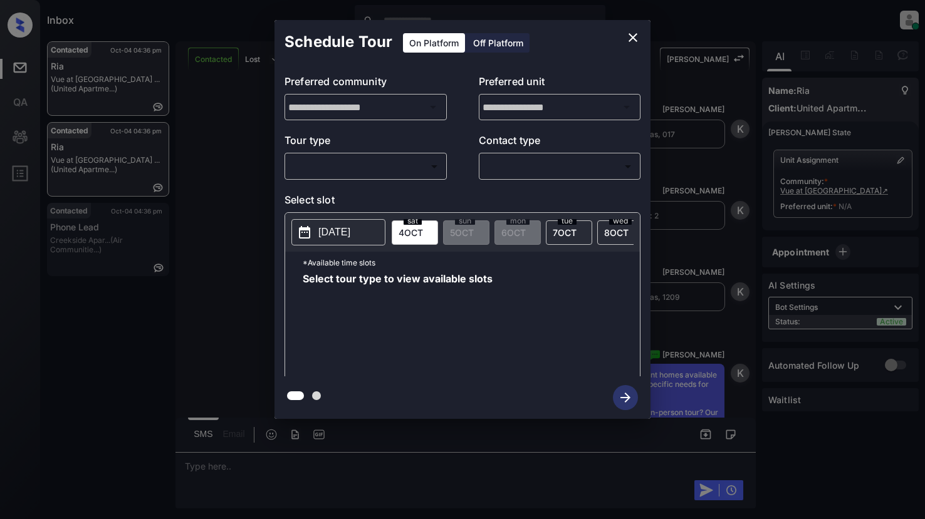
click at [353, 165] on body "Inbox Lyzzelle [PERSON_NAME] Online Set yourself offline Set yourself on break …" at bounding box center [462, 259] width 925 height 519
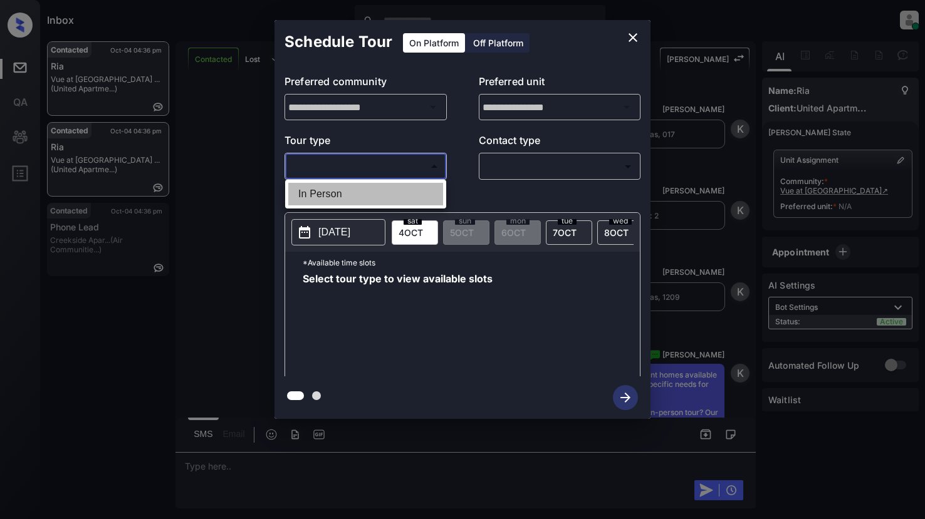
drag, startPoint x: 349, startPoint y: 192, endPoint x: 462, endPoint y: 188, distance: 112.9
click at [352, 192] on li "In Person" at bounding box center [365, 194] width 155 height 23
type input "********"
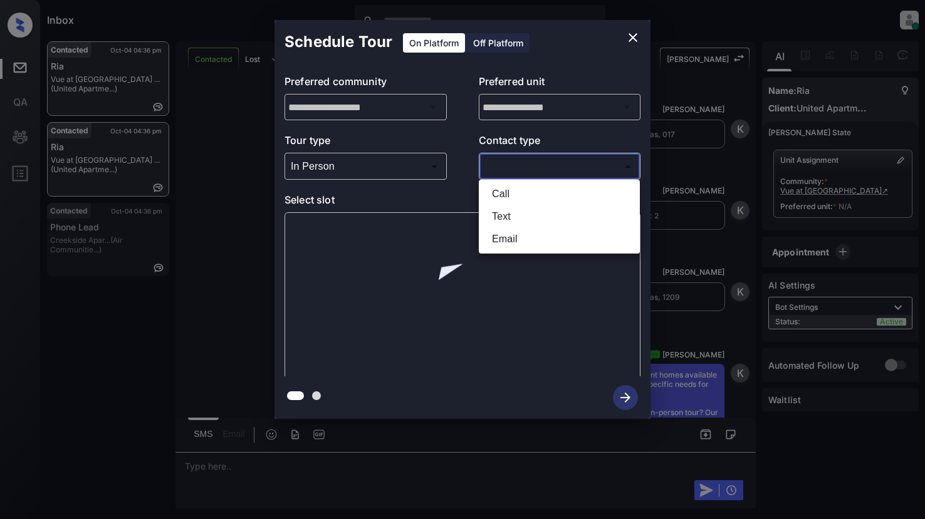
click at [509, 176] on body "Inbox Lyzzelle M. Ceralde Online Set yourself offline Set yourself on break Pro…" at bounding box center [462, 259] width 925 height 519
click at [633, 35] on div at bounding box center [462, 259] width 925 height 519
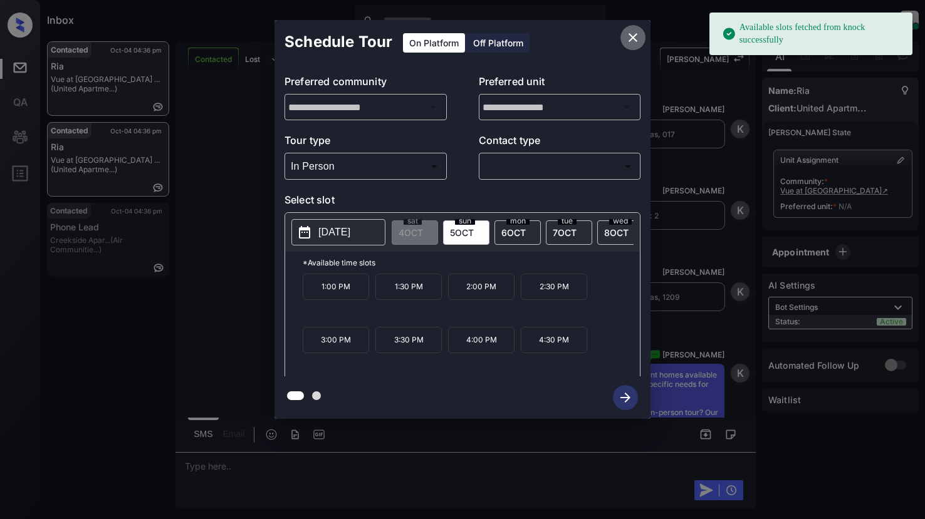
click at [629, 35] on icon "close" at bounding box center [632, 37] width 15 height 15
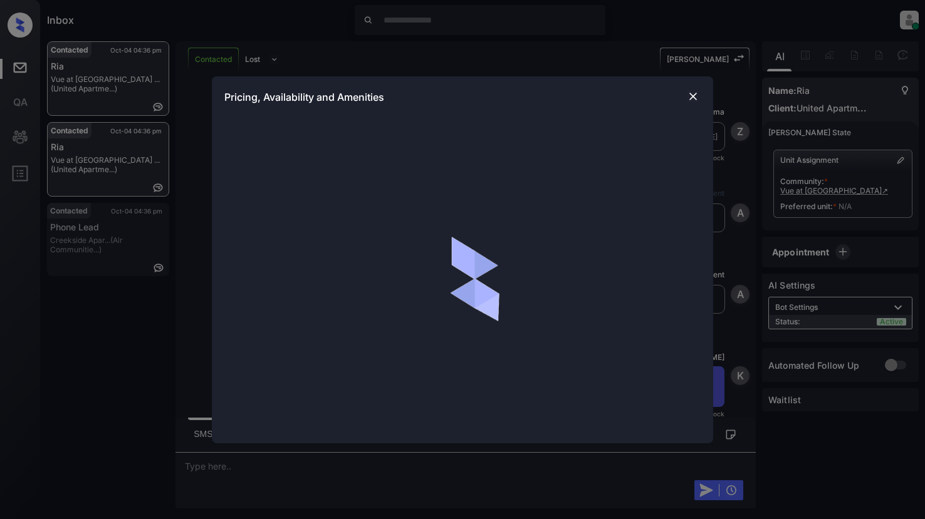
scroll to position [4046, 0]
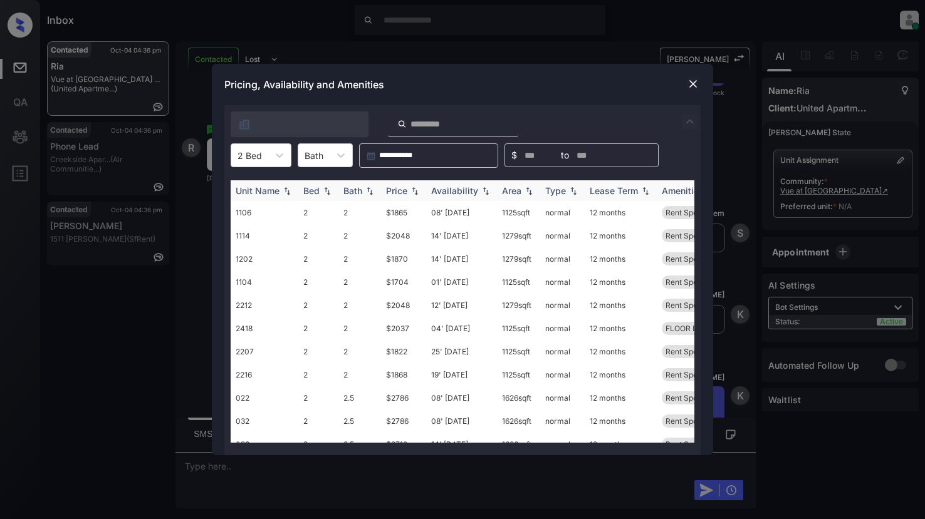
click at [415, 187] on img at bounding box center [415, 191] width 13 height 9
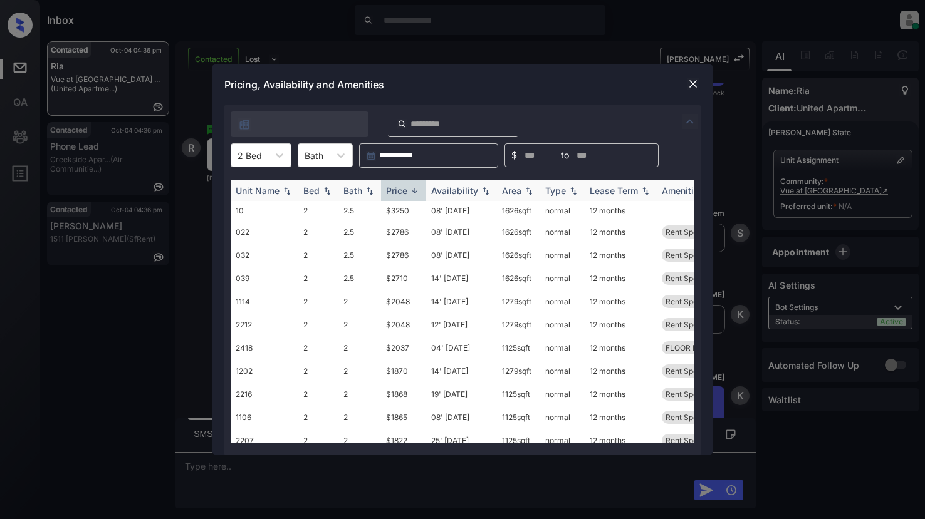
click at [416, 187] on img at bounding box center [415, 190] width 13 height 9
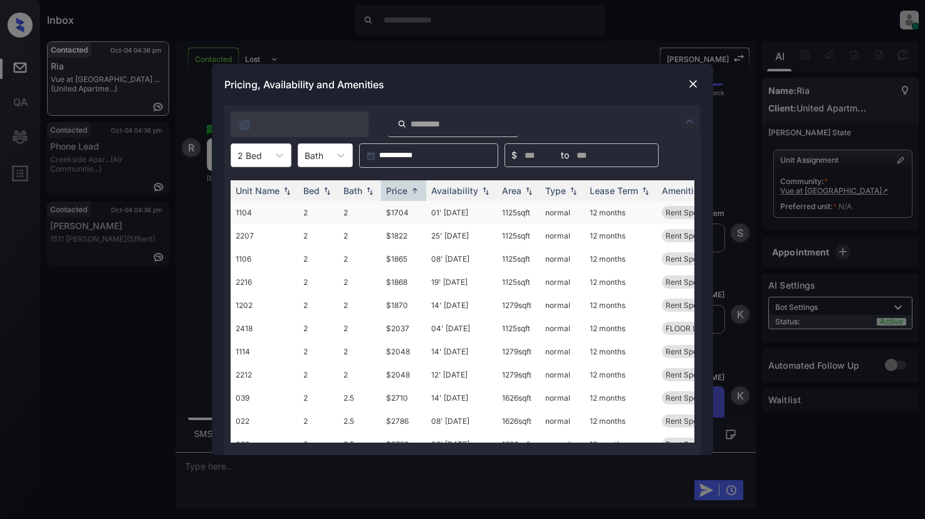
click at [398, 216] on td "$1704" at bounding box center [403, 212] width 45 height 23
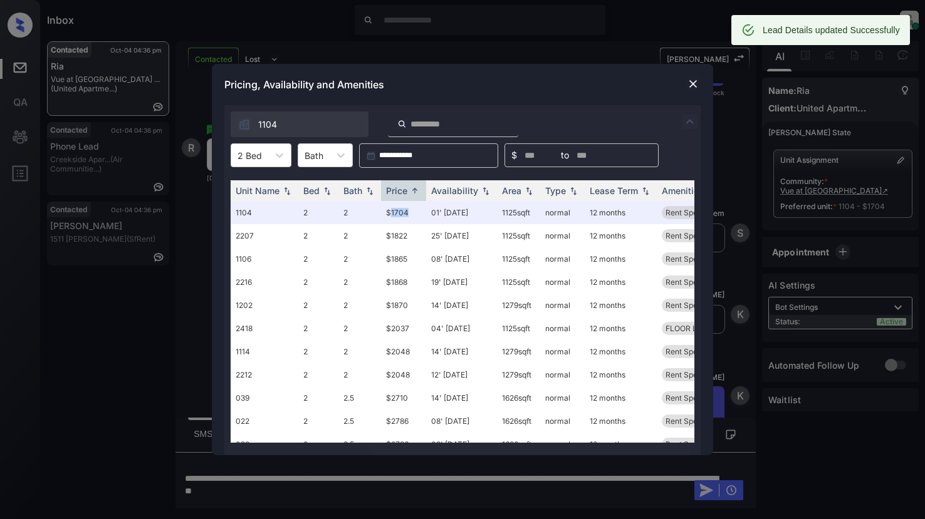
click at [695, 83] on img at bounding box center [693, 84] width 13 height 13
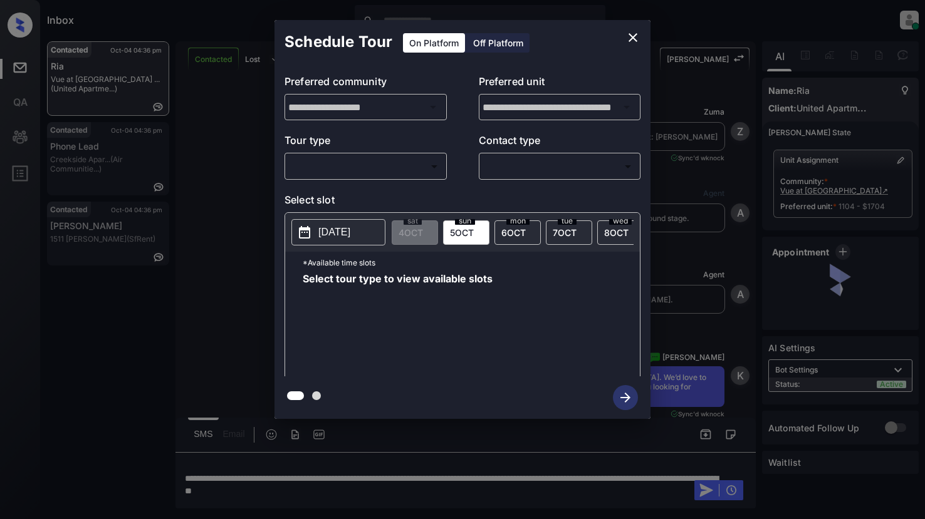
scroll to position [5068, 0]
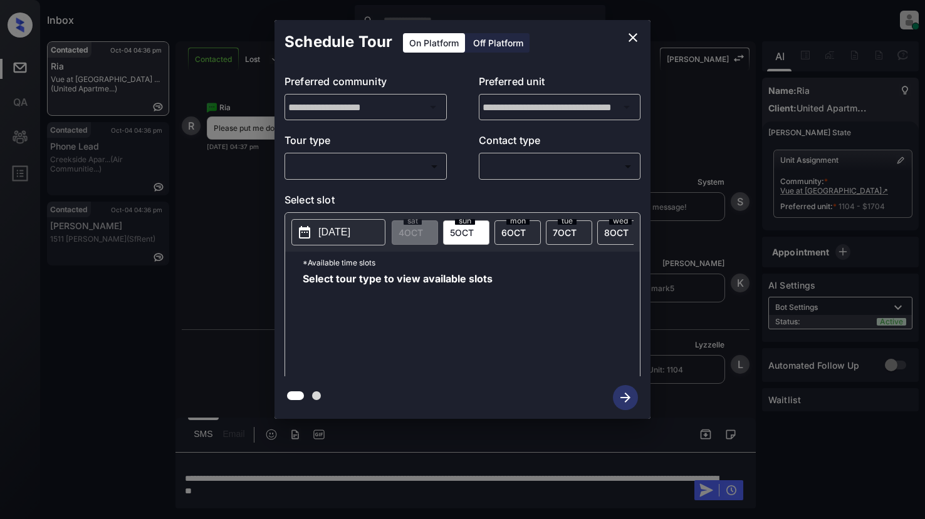
click at [333, 173] on body "Inbox Lyzzelle M. Ceralde Online Set yourself offline Set yourself on break Pro…" at bounding box center [462, 259] width 925 height 519
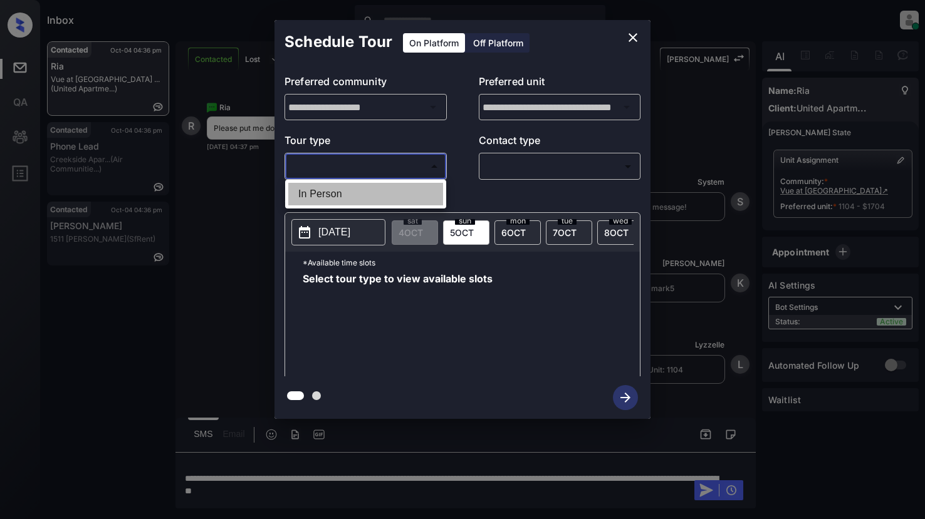
drag, startPoint x: 330, startPoint y: 198, endPoint x: 392, endPoint y: 183, distance: 64.4
click at [333, 197] on li "In Person" at bounding box center [365, 194] width 155 height 23
type input "********"
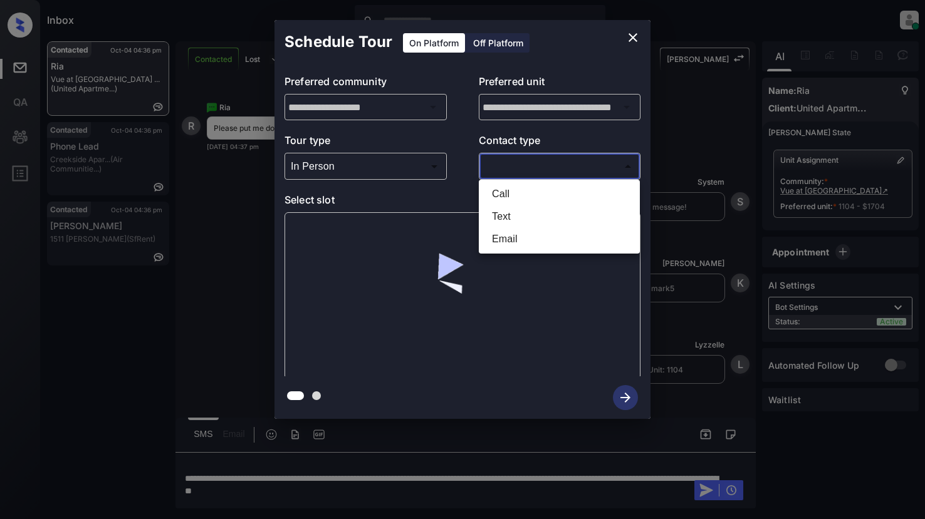
drag, startPoint x: 494, startPoint y: 167, endPoint x: 508, endPoint y: 170, distance: 13.5
click at [495, 168] on body "Inbox Lyzzelle M. Ceralde Online Set yourself offline Set yourself on break Pro…" at bounding box center [462, 259] width 925 height 519
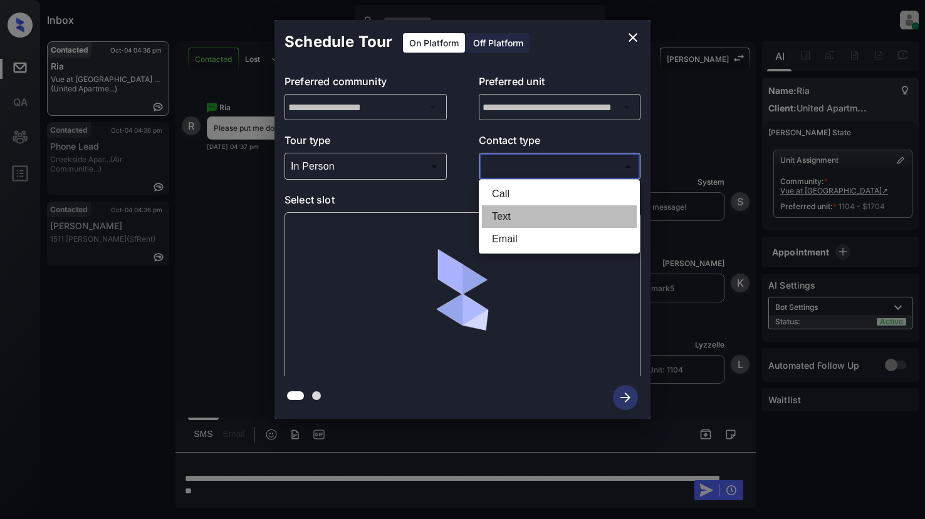
click at [499, 219] on li "Text" at bounding box center [559, 217] width 155 height 23
type input "****"
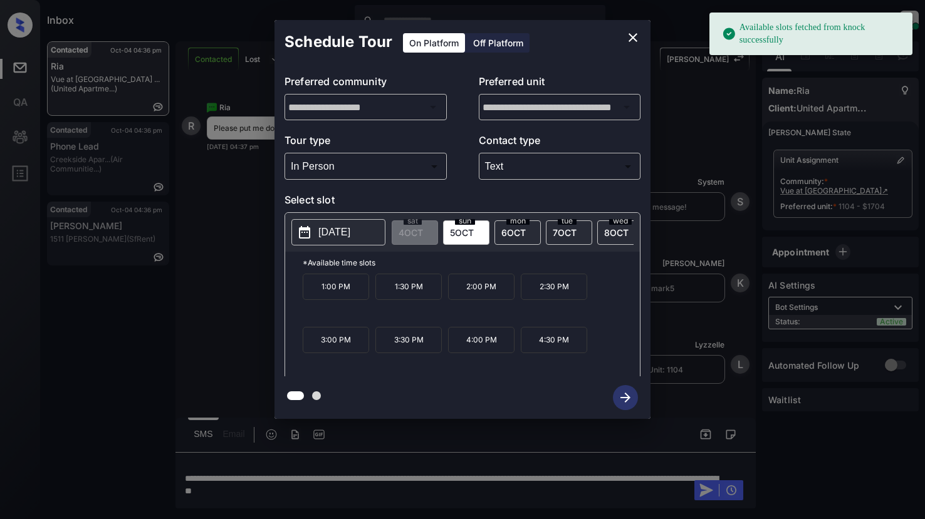
click at [347, 232] on p "2025-10-05" at bounding box center [334, 232] width 32 height 15
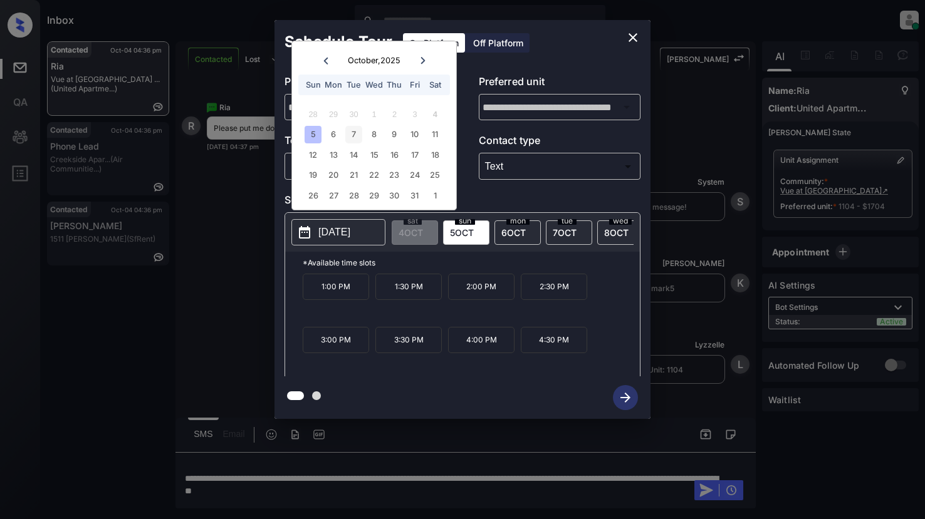
click at [352, 137] on div "7" at bounding box center [353, 134] width 17 height 17
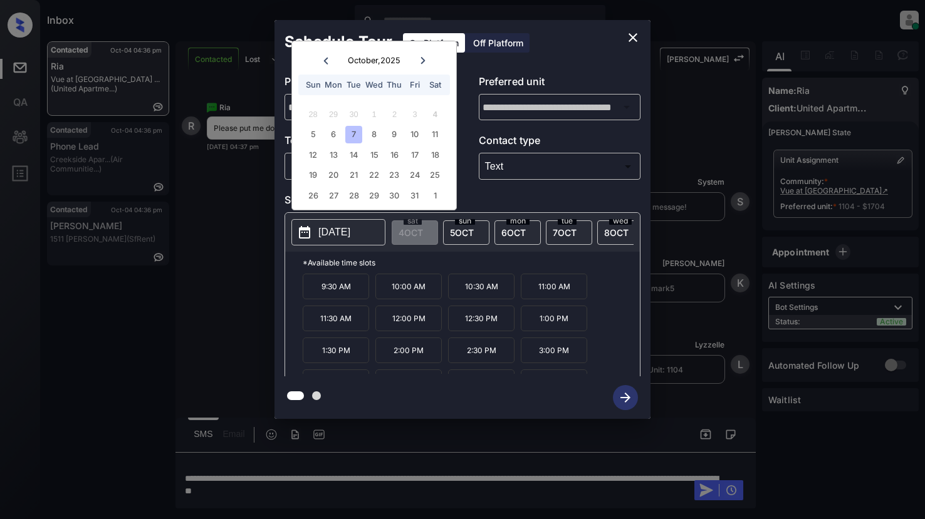
click at [338, 332] on p "11:30 AM" at bounding box center [336, 319] width 66 height 26
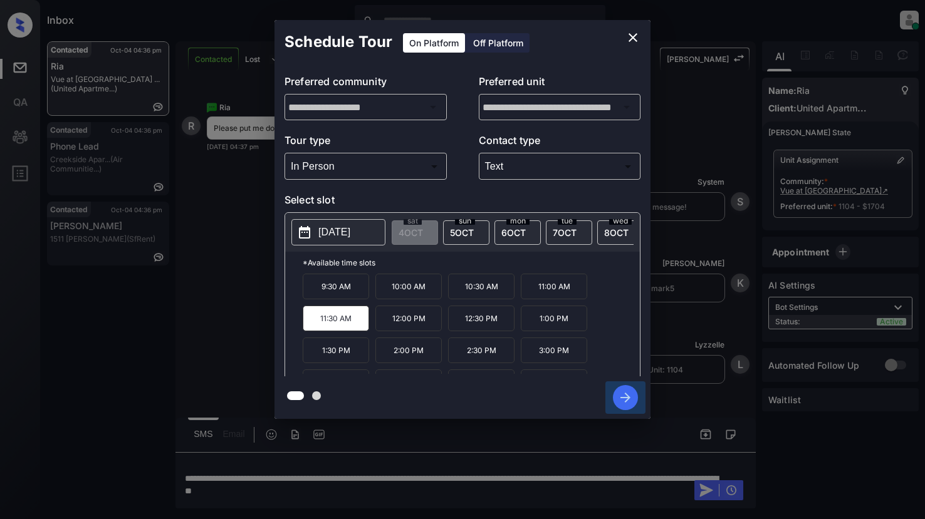
drag, startPoint x: 626, startPoint y: 395, endPoint x: 645, endPoint y: 365, distance: 35.5
click at [627, 395] on icon "button" at bounding box center [625, 397] width 25 height 25
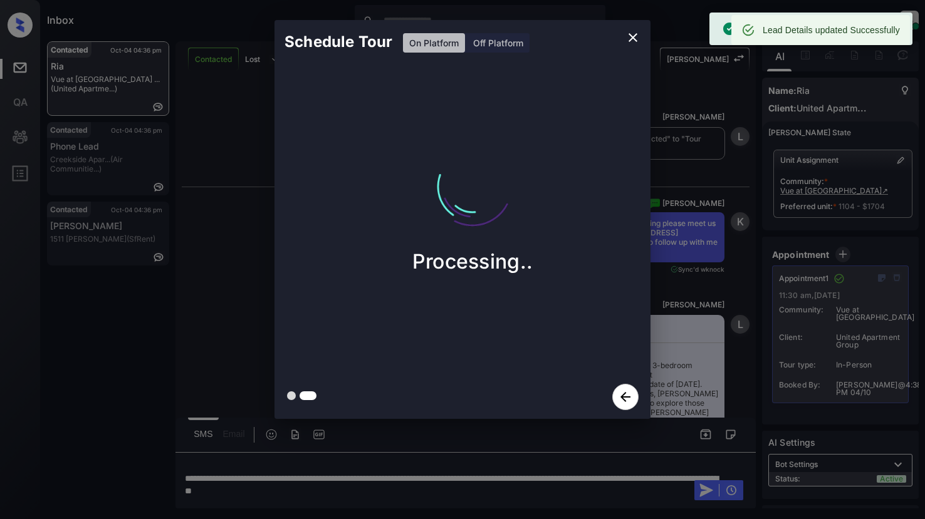
scroll to position [5497, 0]
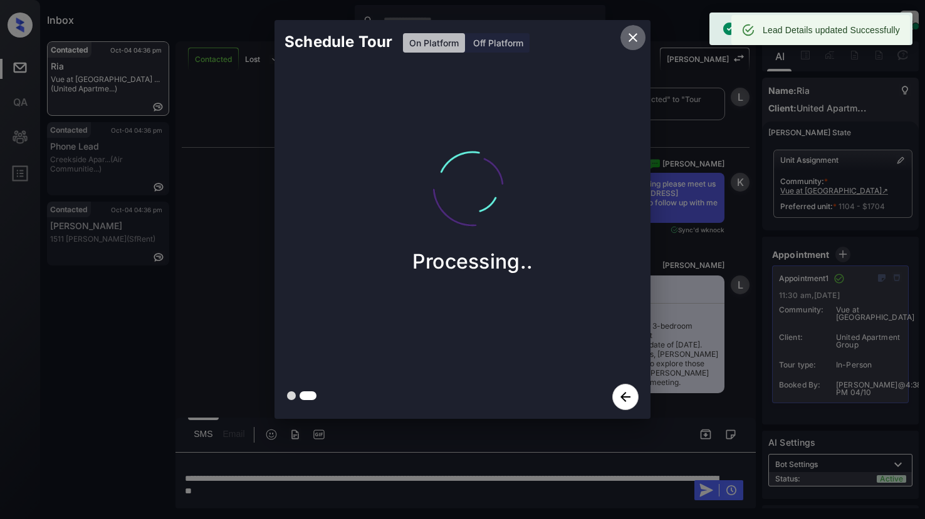
click at [631, 37] on icon "close" at bounding box center [632, 37] width 15 height 15
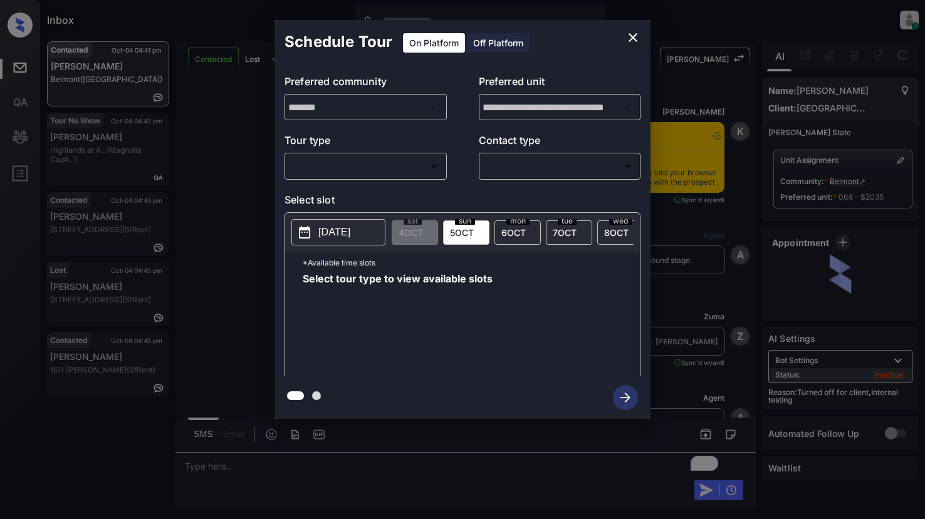
scroll to position [3957, 0]
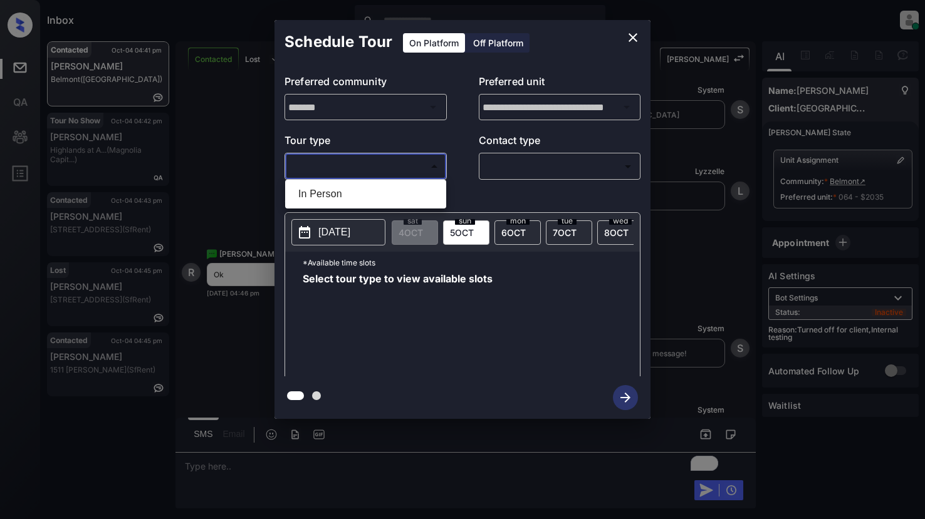
click at [336, 164] on body "Inbox Lyzzelle M. Ceralde Online Set yourself offline Set yourself on break Pro…" at bounding box center [462, 259] width 925 height 519
click at [335, 194] on li "In Person" at bounding box center [365, 194] width 155 height 23
type input "********"
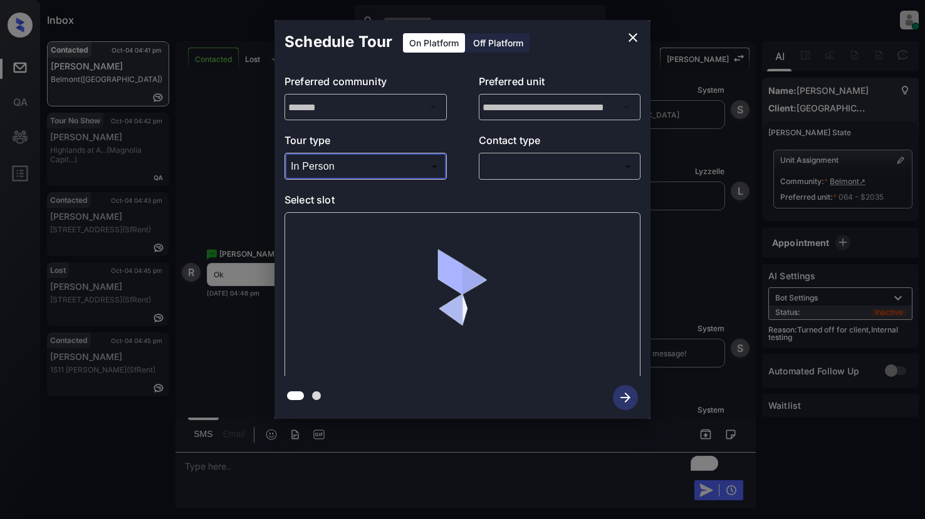
click at [532, 168] on body "Inbox Lyzzelle M. Ceralde Online Set yourself offline Set yourself on break Pro…" at bounding box center [462, 259] width 925 height 519
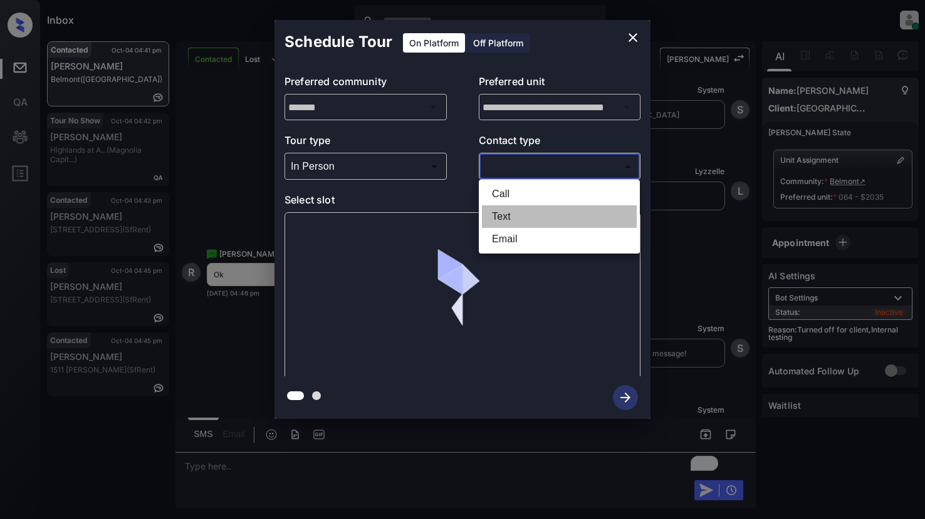
click at [518, 217] on li "Text" at bounding box center [559, 217] width 155 height 23
type input "****"
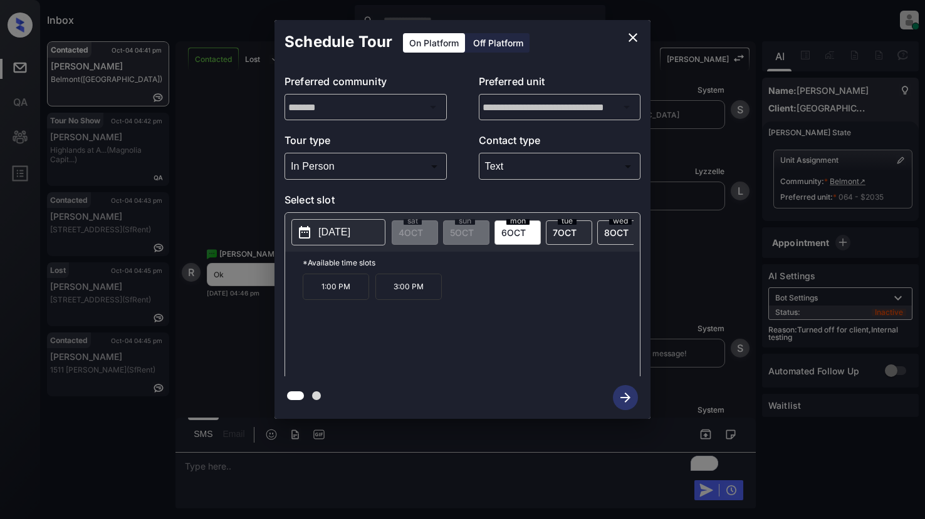
click at [340, 238] on p "[DATE]" at bounding box center [334, 232] width 32 height 15
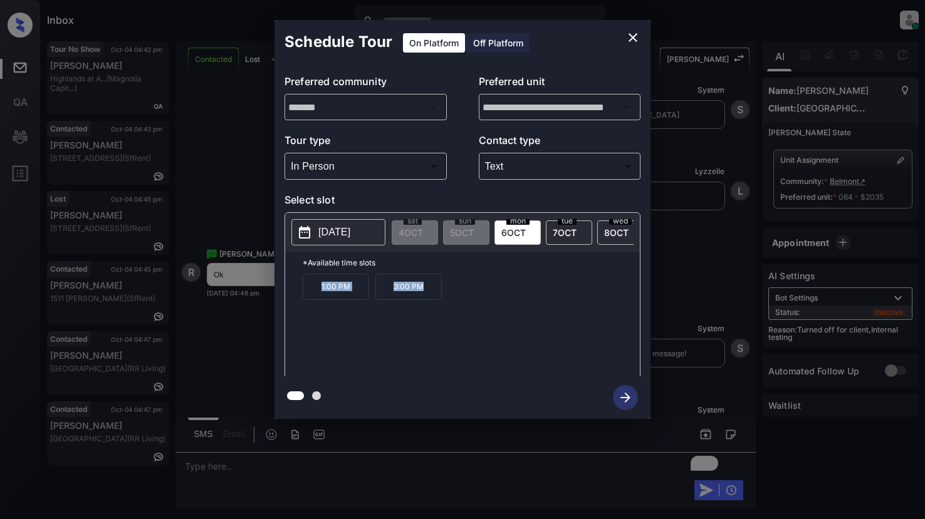
drag, startPoint x: 311, startPoint y: 296, endPoint x: 424, endPoint y: 296, distance: 112.8
click at [424, 296] on div "1:00 PM 3:00 PM" at bounding box center [471, 324] width 337 height 100
copy div "1:00 PM 3:00 PM"
click at [224, 471] on div at bounding box center [462, 259] width 925 height 519
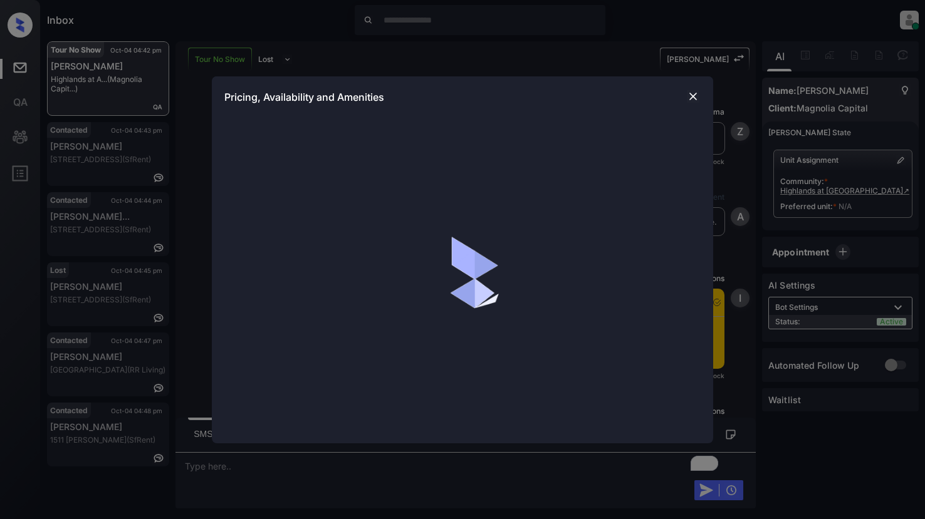
scroll to position [1905, 0]
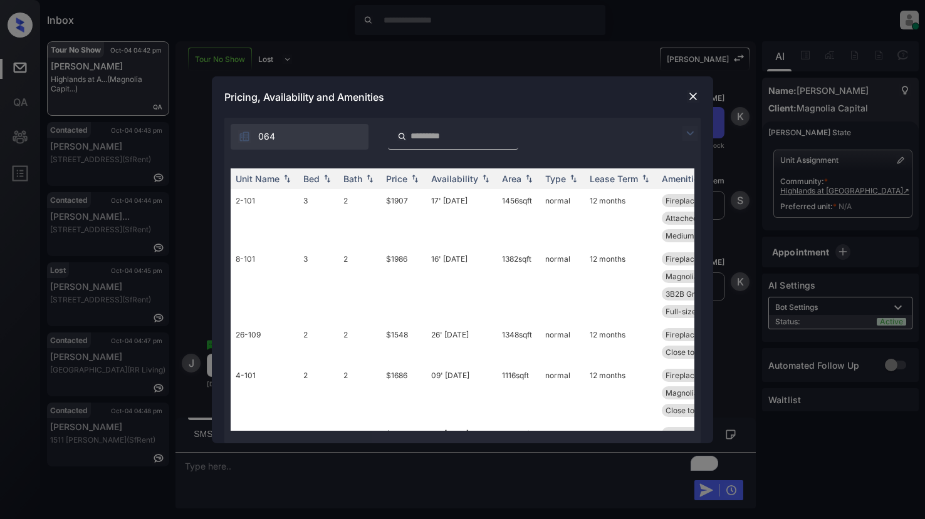
click at [689, 130] on img at bounding box center [689, 133] width 15 height 15
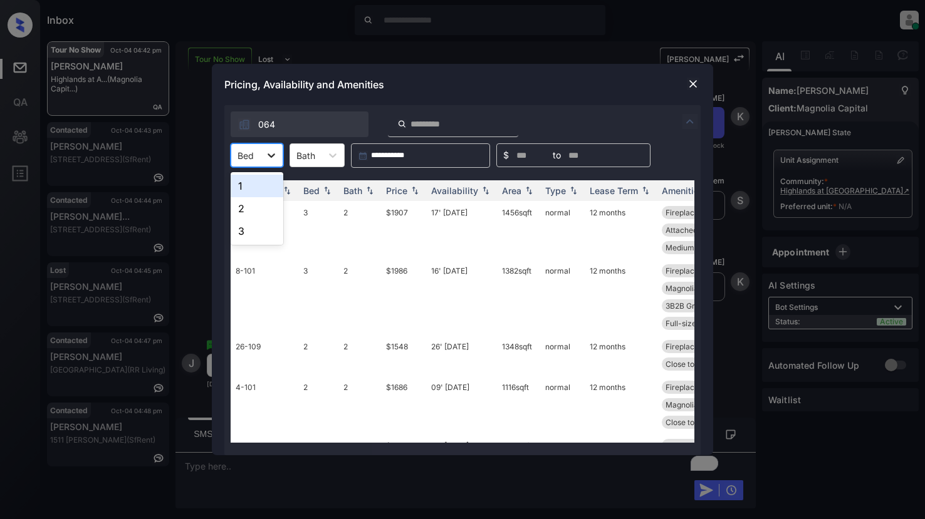
click at [269, 154] on icon at bounding box center [271, 155] width 13 height 13
drag, startPoint x: 243, startPoint y: 190, endPoint x: 259, endPoint y: 185, distance: 17.6
click at [244, 190] on div "1" at bounding box center [257, 186] width 53 height 23
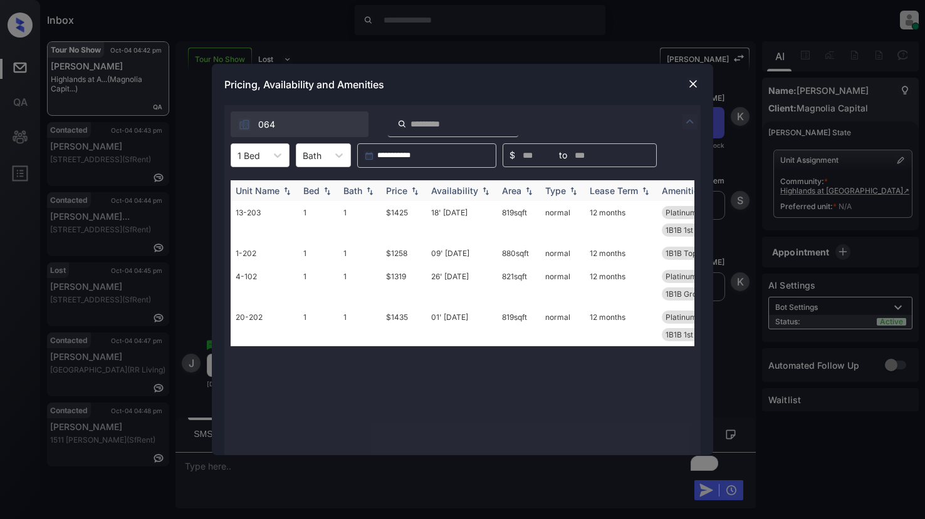
click at [412, 190] on img at bounding box center [415, 191] width 13 height 9
drag, startPoint x: 412, startPoint y: 190, endPoint x: 421, endPoint y: 185, distance: 10.4
click at [413, 190] on img at bounding box center [415, 191] width 13 height 9
click at [405, 212] on td "$1258" at bounding box center [403, 212] width 45 height 23
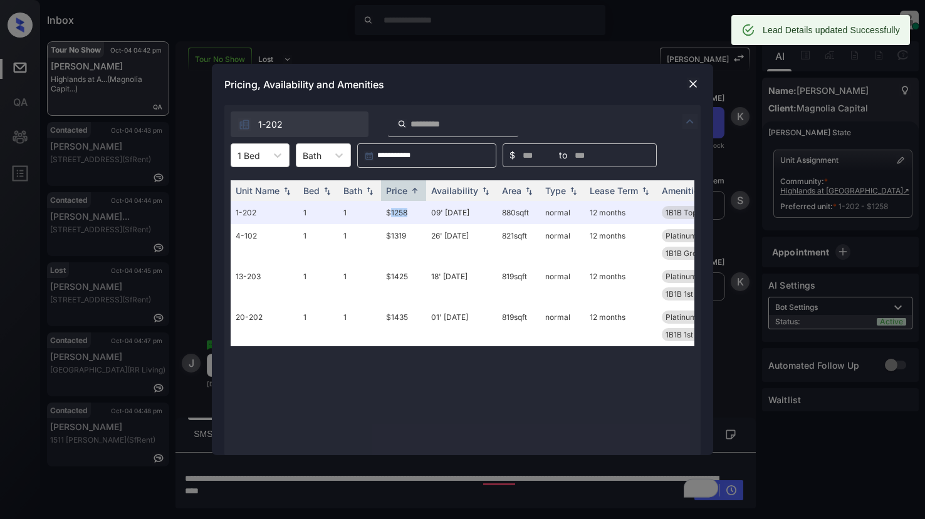
click at [691, 82] on img at bounding box center [693, 84] width 13 height 13
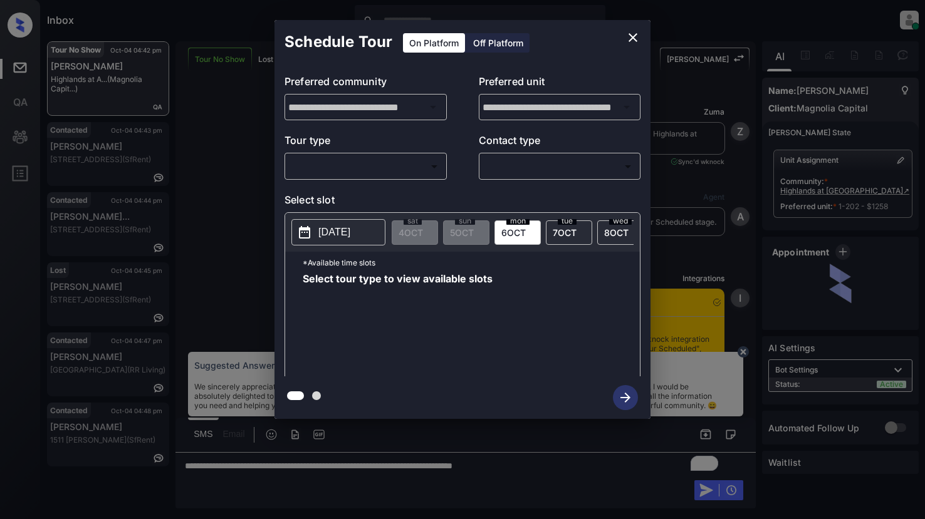
scroll to position [1172, 0]
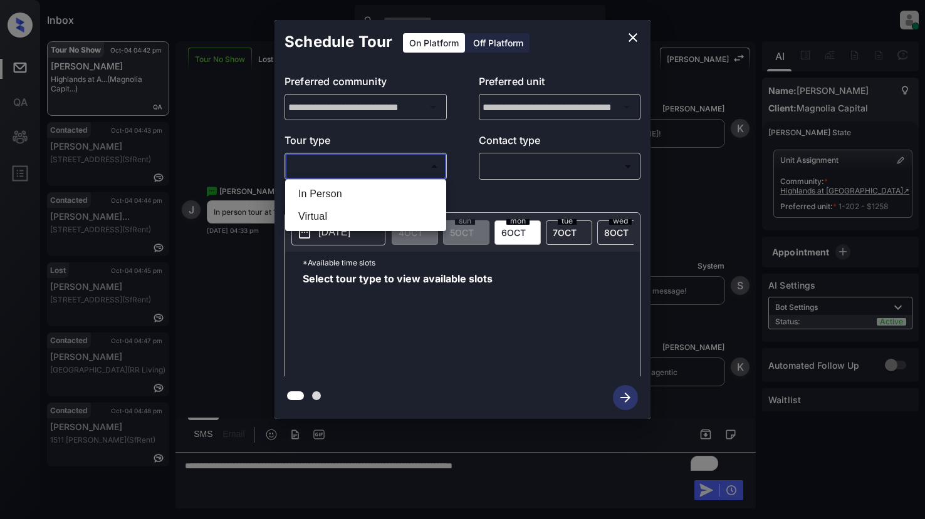
click at [385, 165] on body "Inbox Lyzzelle [PERSON_NAME] Online Set yourself offline Set yourself on break …" at bounding box center [462, 259] width 925 height 519
drag, startPoint x: 331, startPoint y: 196, endPoint x: 385, endPoint y: 184, distance: 55.7
click at [338, 192] on li "In Person" at bounding box center [365, 194] width 155 height 23
type input "********"
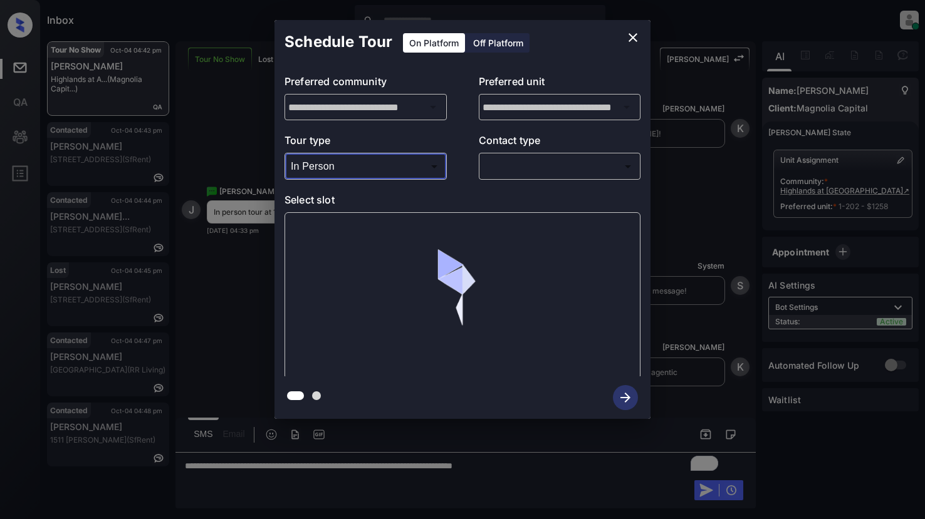
drag, startPoint x: 499, startPoint y: 177, endPoint x: 520, endPoint y: 172, distance: 21.3
click at [508, 174] on div "​ ​" at bounding box center [560, 166] width 162 height 27
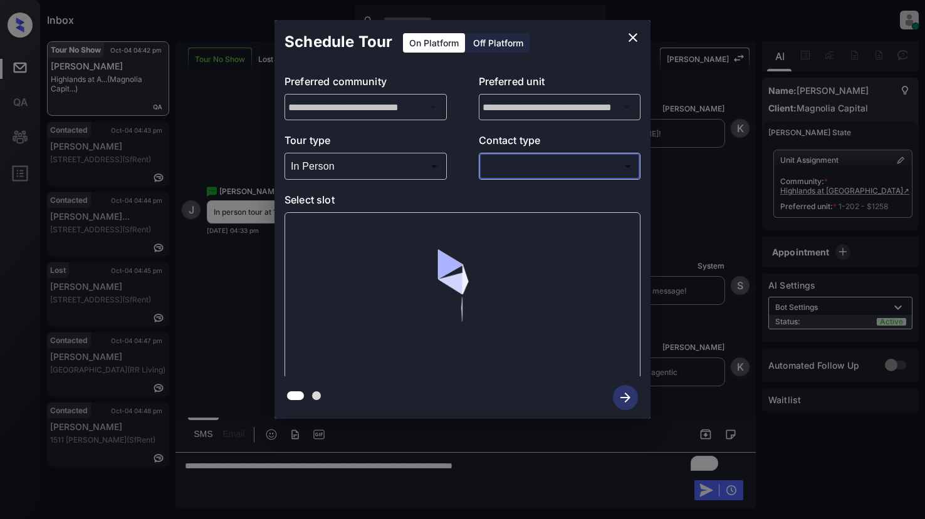
click at [540, 171] on body "Inbox Lyzzelle [PERSON_NAME] Online Set yourself offline Set yourself on break …" at bounding box center [462, 259] width 925 height 519
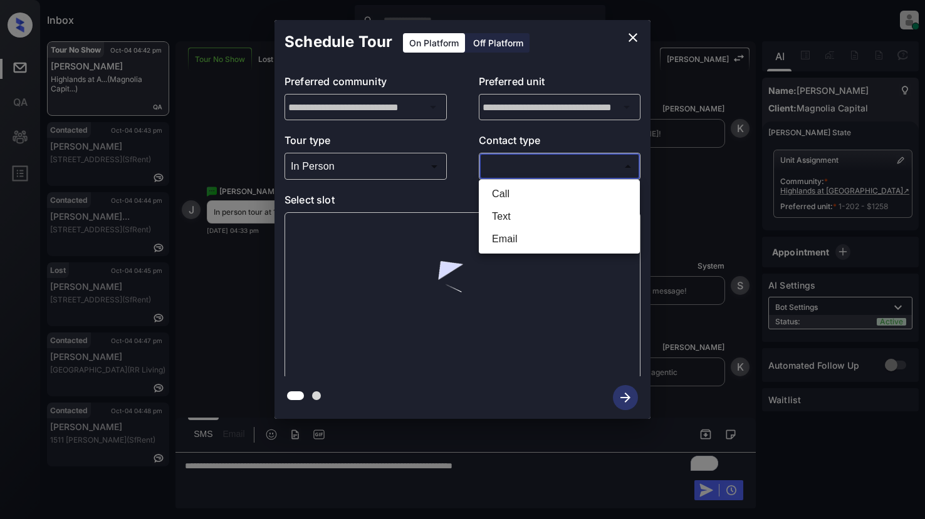
click at [513, 215] on li "Text" at bounding box center [559, 217] width 155 height 23
type input "****"
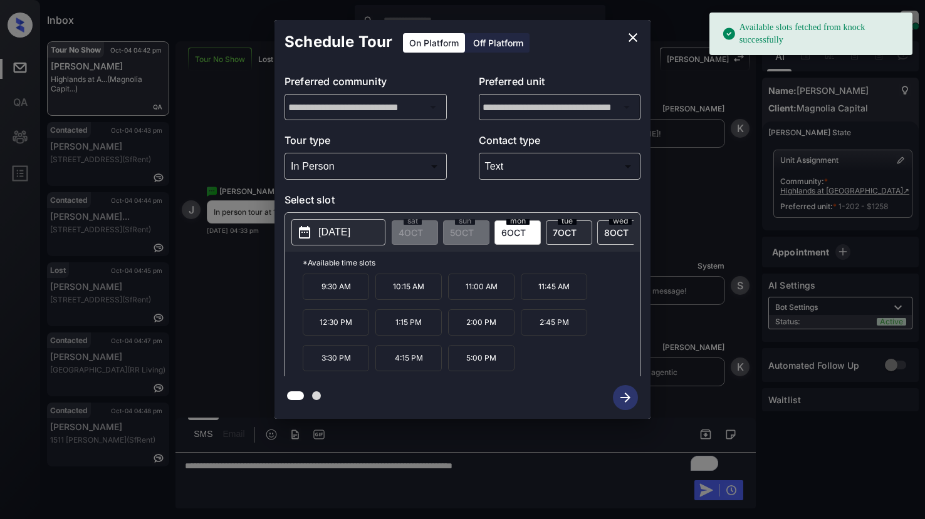
click at [347, 230] on p "[DATE]" at bounding box center [334, 232] width 32 height 15
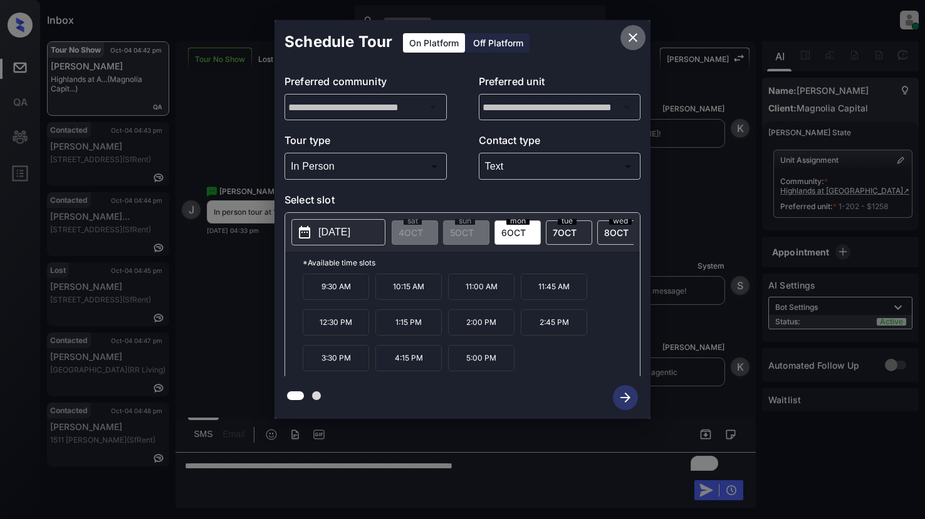
click at [633, 38] on icon "close" at bounding box center [633, 37] width 9 height 9
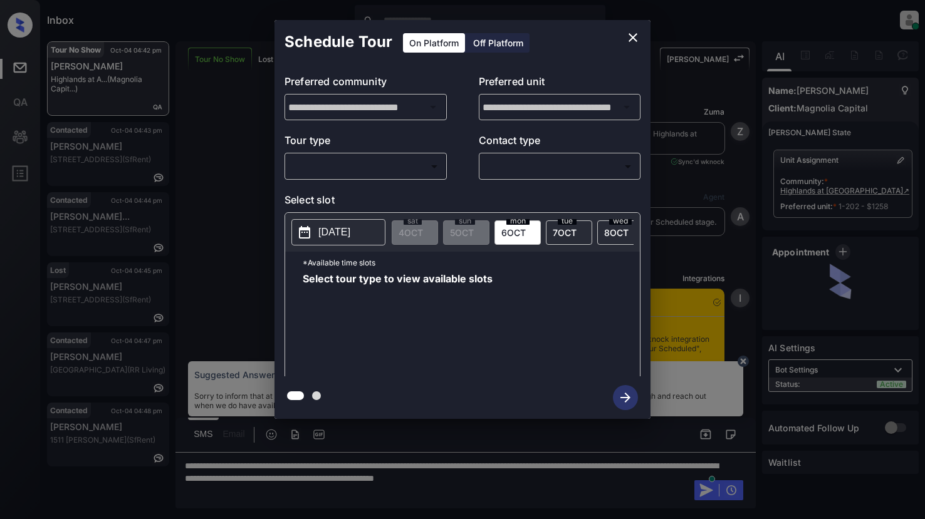
scroll to position [1172, 0]
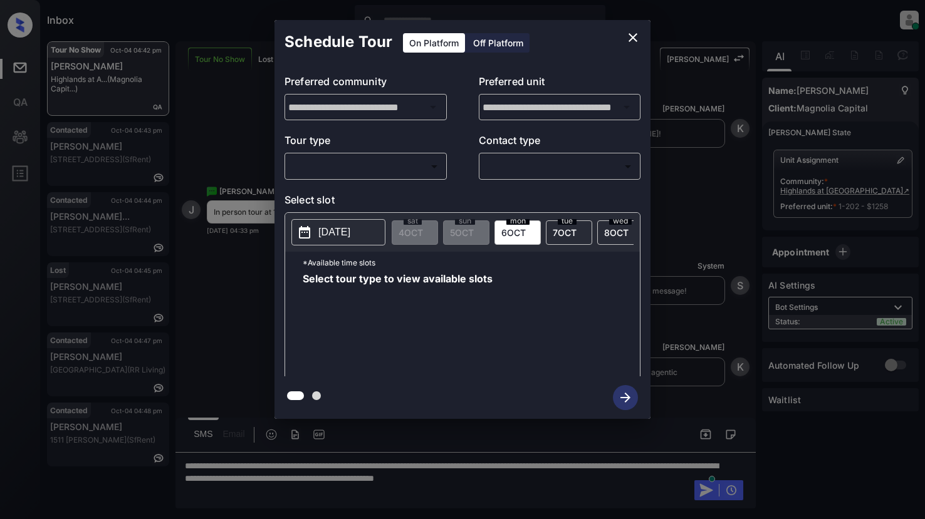
click at [356, 169] on body "Inbox Lyzzelle [PERSON_NAME] Online Set yourself offline Set yourself on break …" at bounding box center [462, 259] width 925 height 519
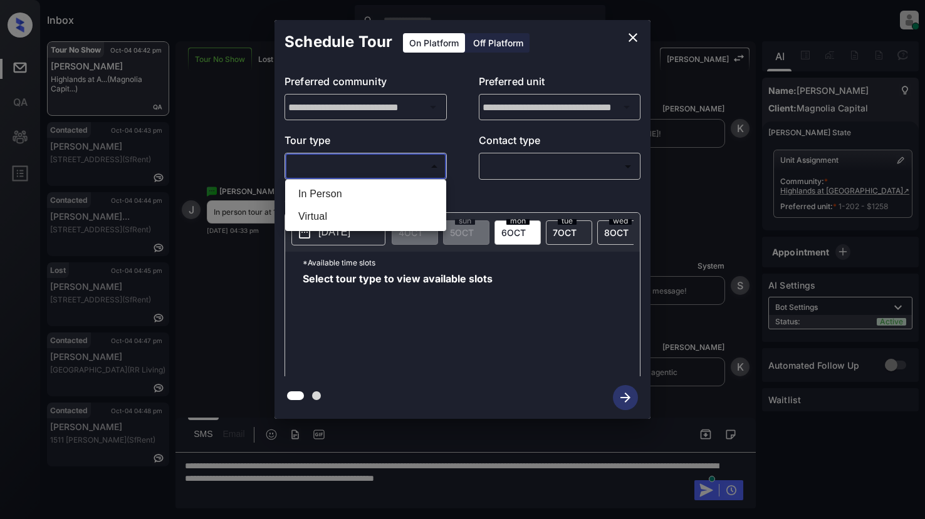
click at [343, 195] on li "In Person" at bounding box center [365, 194] width 155 height 23
type input "********"
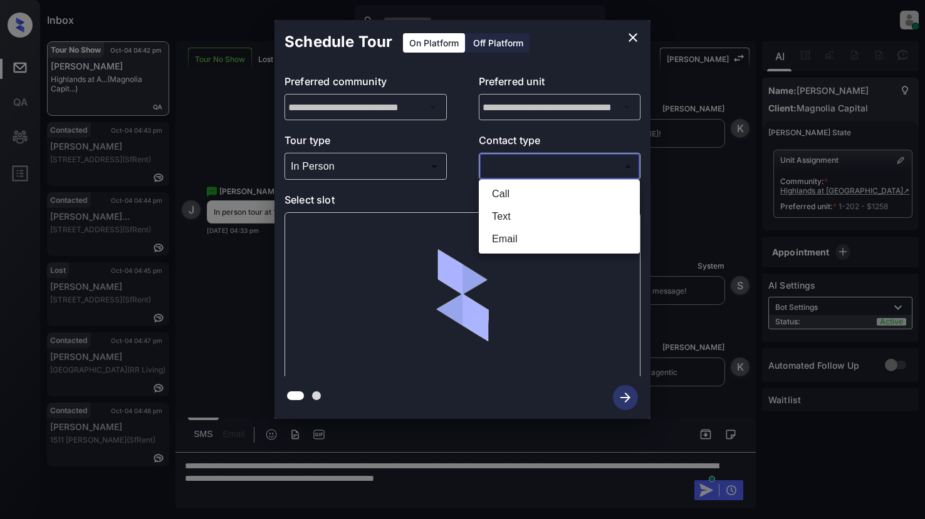
click at [515, 165] on body "Inbox Lyzzelle [PERSON_NAME] Online Set yourself offline Set yourself on break …" at bounding box center [462, 259] width 925 height 519
click at [506, 217] on li "Text" at bounding box center [559, 217] width 155 height 23
type input "****"
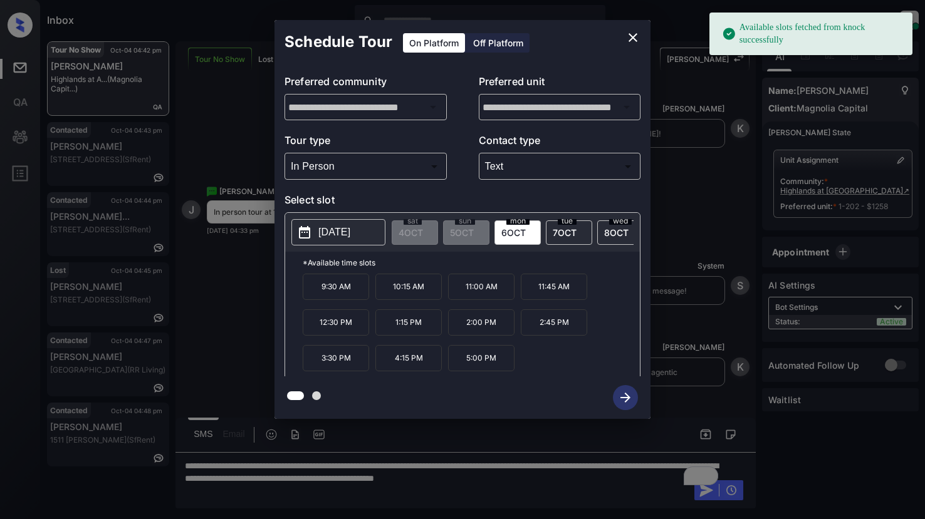
click at [346, 235] on p "[DATE]" at bounding box center [334, 232] width 32 height 15
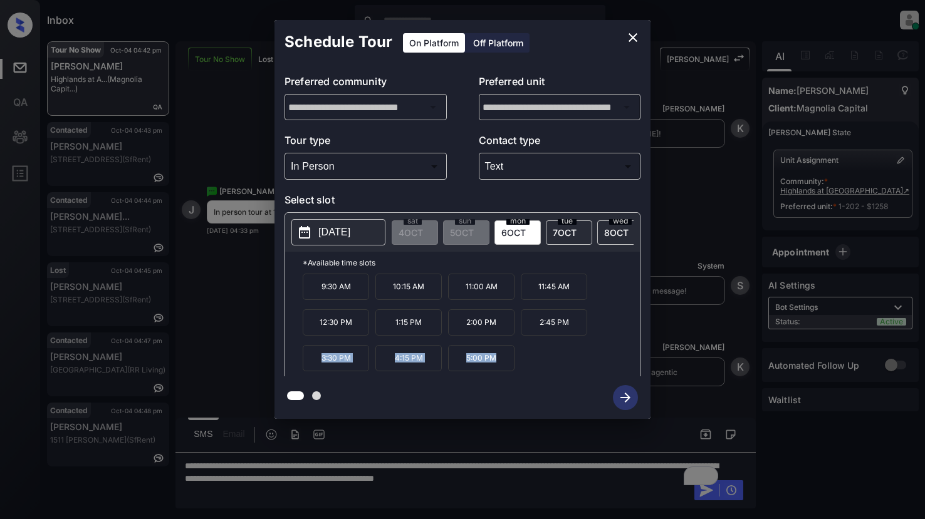
drag, startPoint x: 310, startPoint y: 362, endPoint x: 501, endPoint y: 364, distance: 191.1
click at [516, 359] on div "9:30 AM 10:15 AM 11:00 AM 11:45 AM 12:30 PM 1:15 PM 2:00 PM 2:45 PM 3:30 PM 4:1…" at bounding box center [471, 324] width 337 height 100
drag, startPoint x: 488, startPoint y: 368, endPoint x: 638, endPoint y: 38, distance: 362.6
click at [638, 38] on icon "close" at bounding box center [632, 37] width 15 height 15
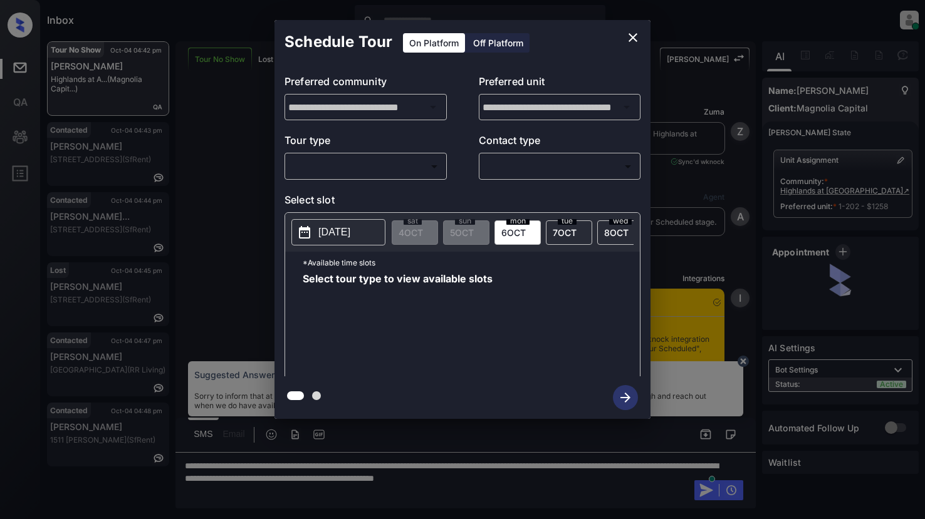
scroll to position [1172, 0]
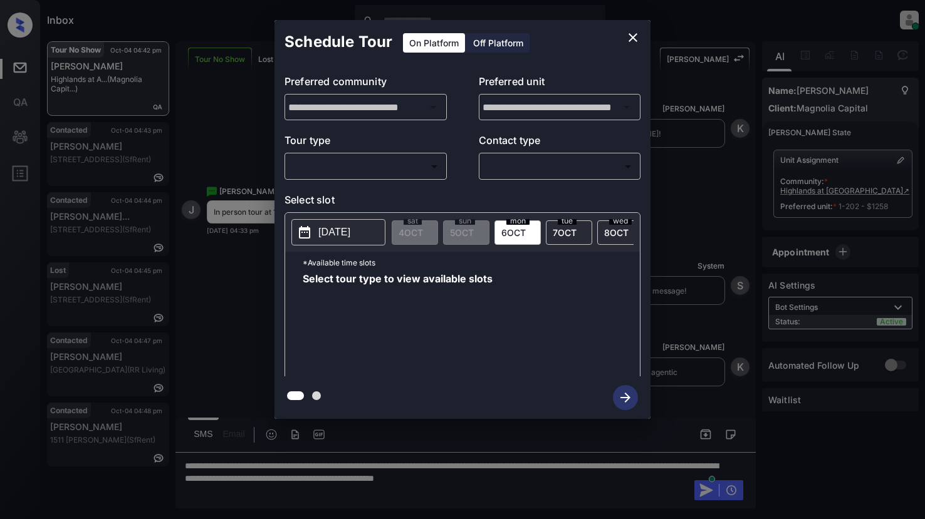
click at [342, 166] on body "Inbox Lyzzelle [PERSON_NAME] Online Set yourself offline Set yourself on break …" at bounding box center [462, 259] width 925 height 519
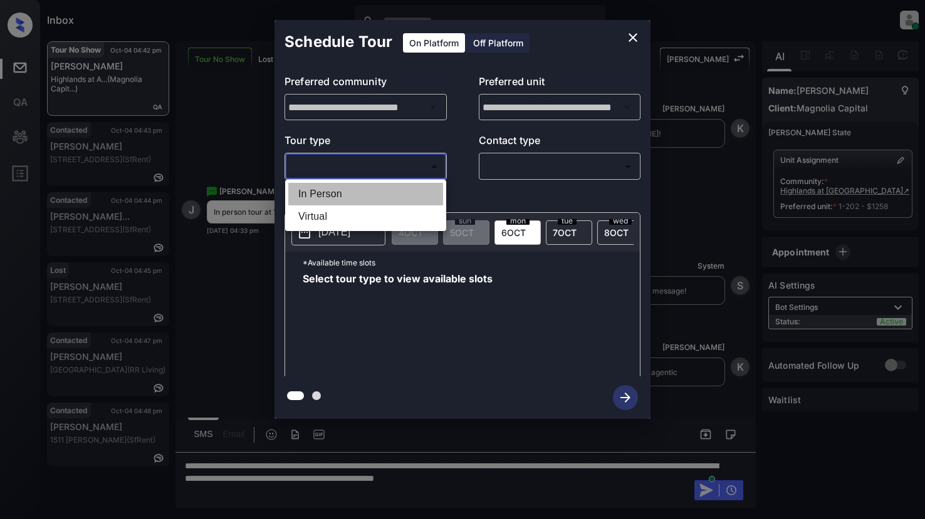
drag, startPoint x: 326, startPoint y: 197, endPoint x: 509, endPoint y: 163, distance: 186.8
click at [330, 197] on li "In Person" at bounding box center [365, 194] width 155 height 23
type input "********"
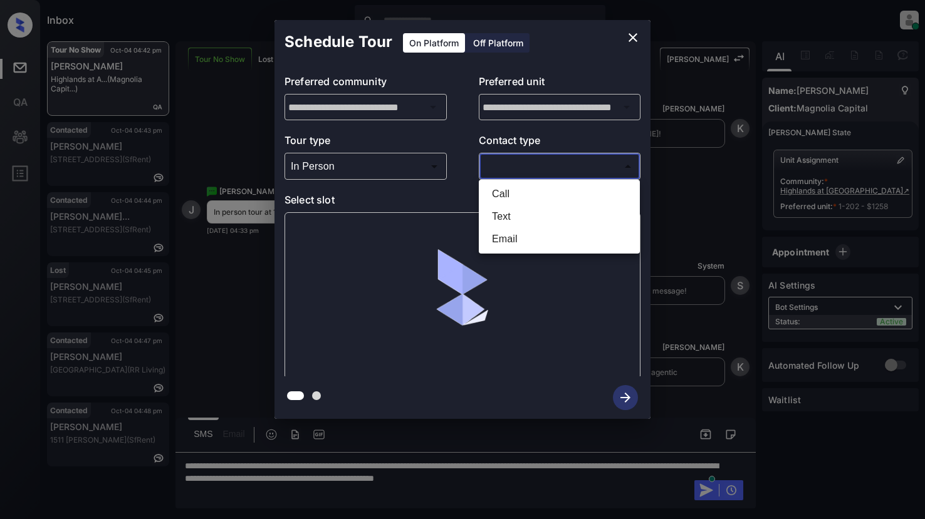
drag, startPoint x: 529, startPoint y: 160, endPoint x: 543, endPoint y: 169, distance: 16.7
click at [530, 160] on body "Inbox Lyzzelle [PERSON_NAME] Online Set yourself offline Set yourself on break …" at bounding box center [462, 259] width 925 height 519
click at [510, 216] on li "Text" at bounding box center [559, 217] width 155 height 23
type input "****"
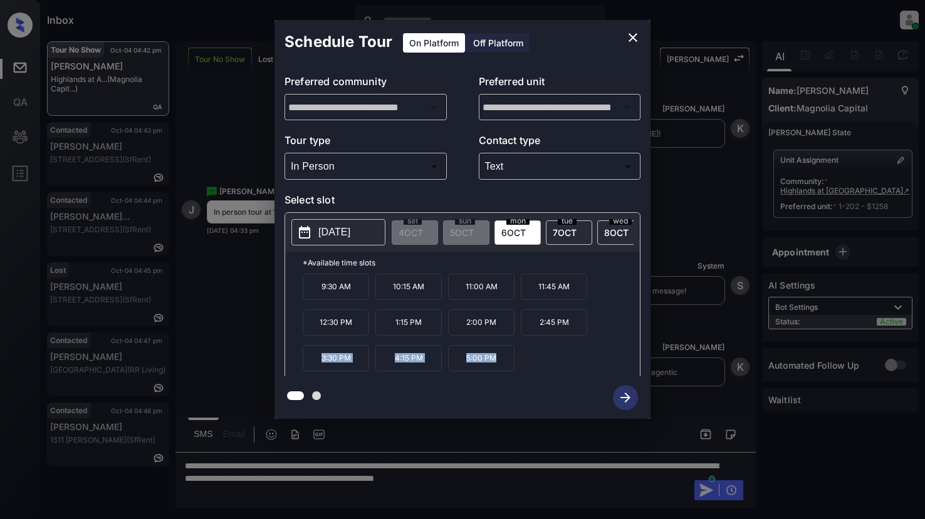
drag, startPoint x: 310, startPoint y: 363, endPoint x: 516, endPoint y: 370, distance: 206.3
click at [518, 370] on div "9:30 AM 10:15 AM 11:00 AM 11:45 AM 12:30 PM 1:15 PM 2:00 PM 2:45 PM 3:30 PM 4:1…" at bounding box center [471, 324] width 337 height 100
copy div "3:30 PM 4:15 PM 5:00 PM"
click at [647, 480] on div at bounding box center [462, 259] width 925 height 519
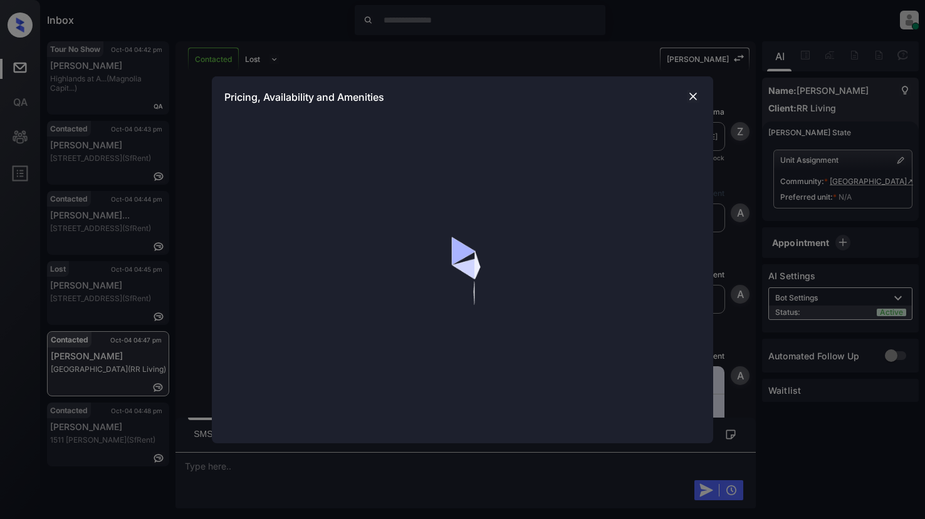
scroll to position [1002, 0]
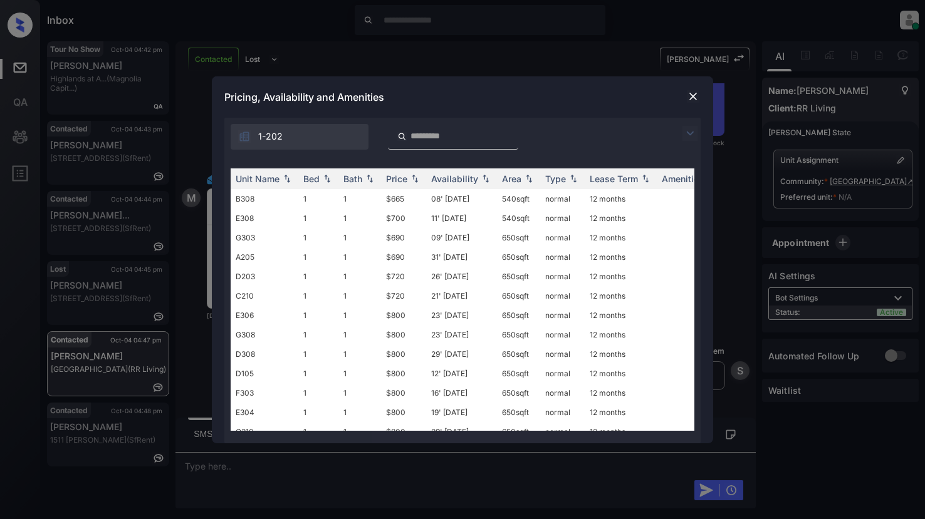
click at [693, 135] on img at bounding box center [689, 133] width 15 height 15
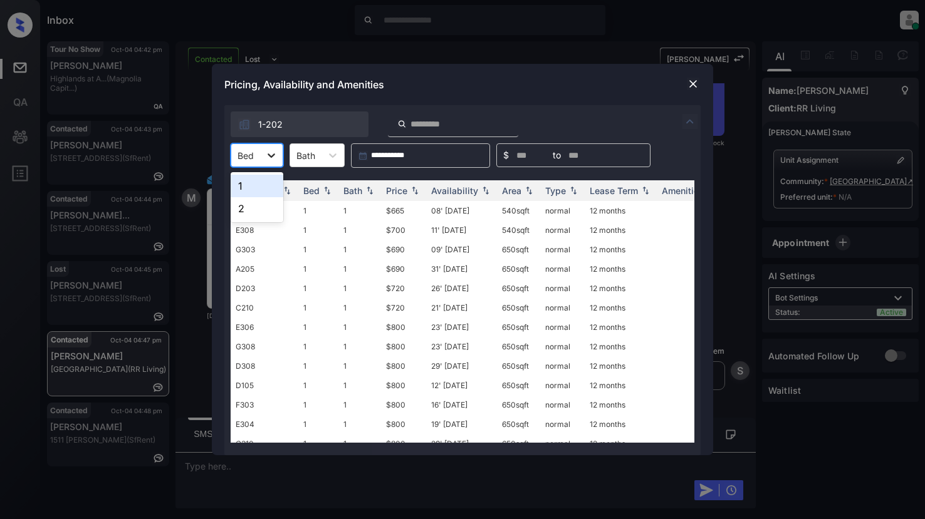
click at [271, 152] on icon at bounding box center [271, 155] width 13 height 13
click at [249, 214] on div "2" at bounding box center [257, 208] width 53 height 23
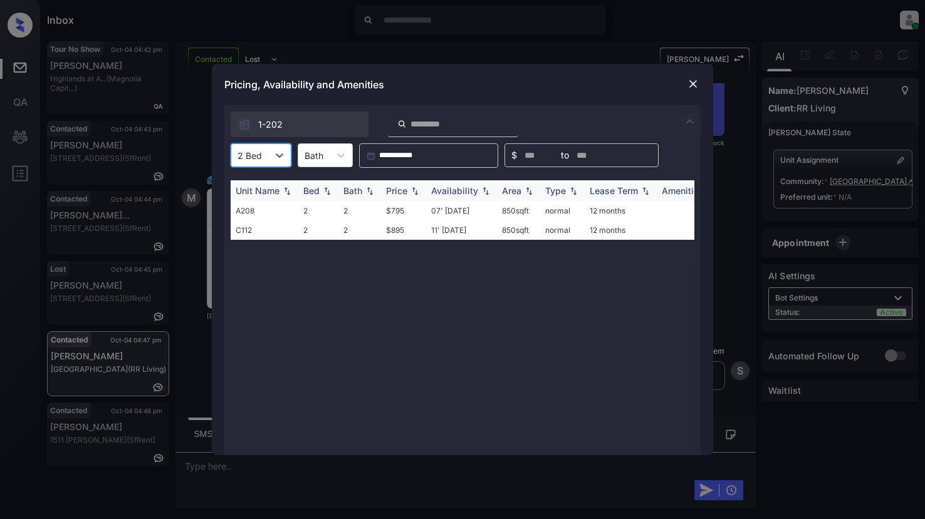
click at [399, 191] on div "Price" at bounding box center [396, 190] width 21 height 11
click at [395, 228] on td "$895" at bounding box center [403, 230] width 45 height 19
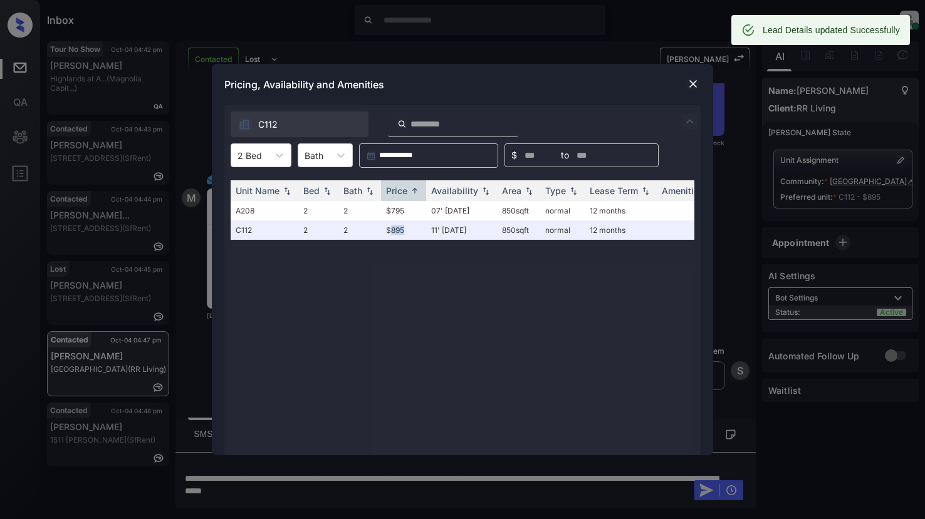
click at [691, 85] on img at bounding box center [693, 84] width 13 height 13
